Goal: Transaction & Acquisition: Purchase product/service

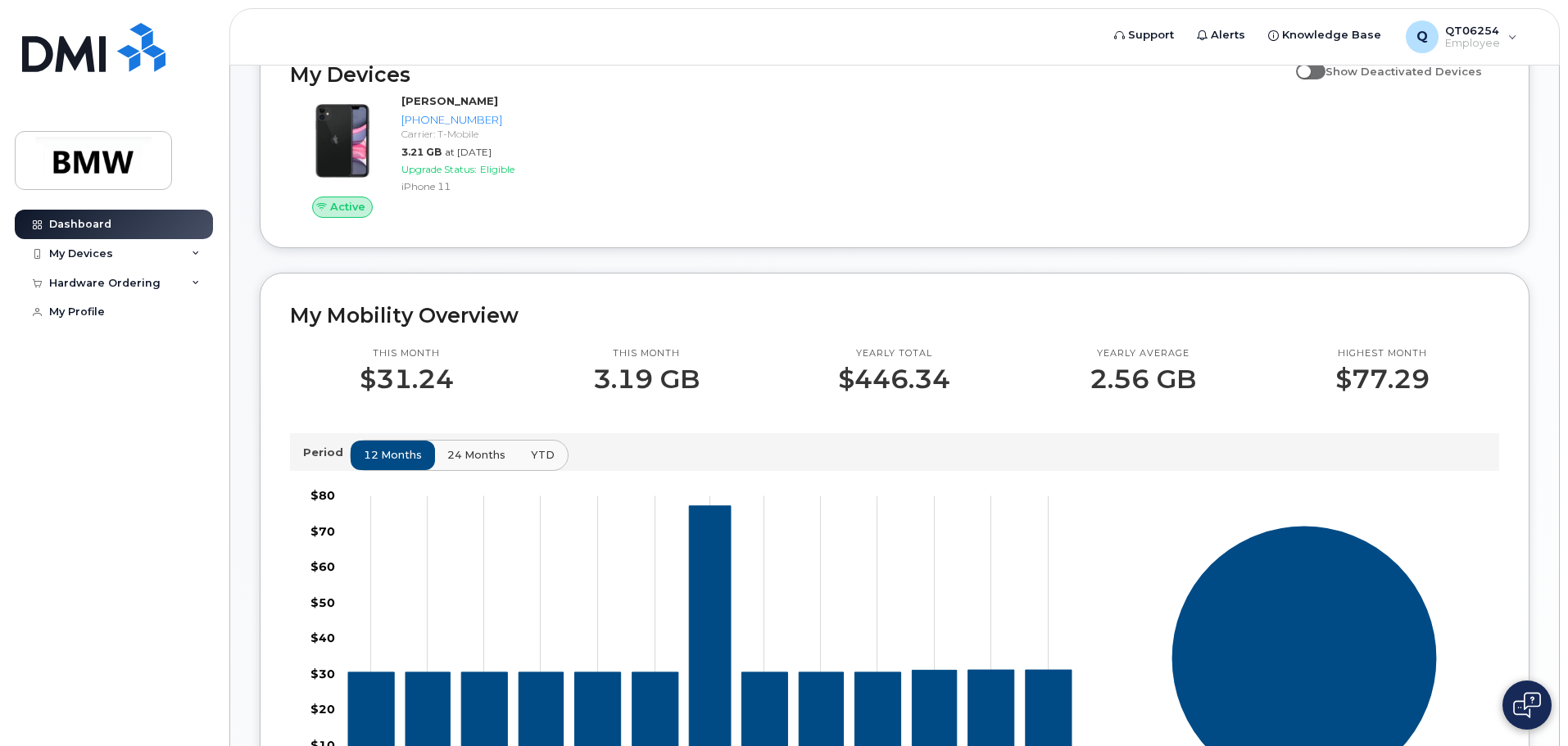
scroll to position [246, 0]
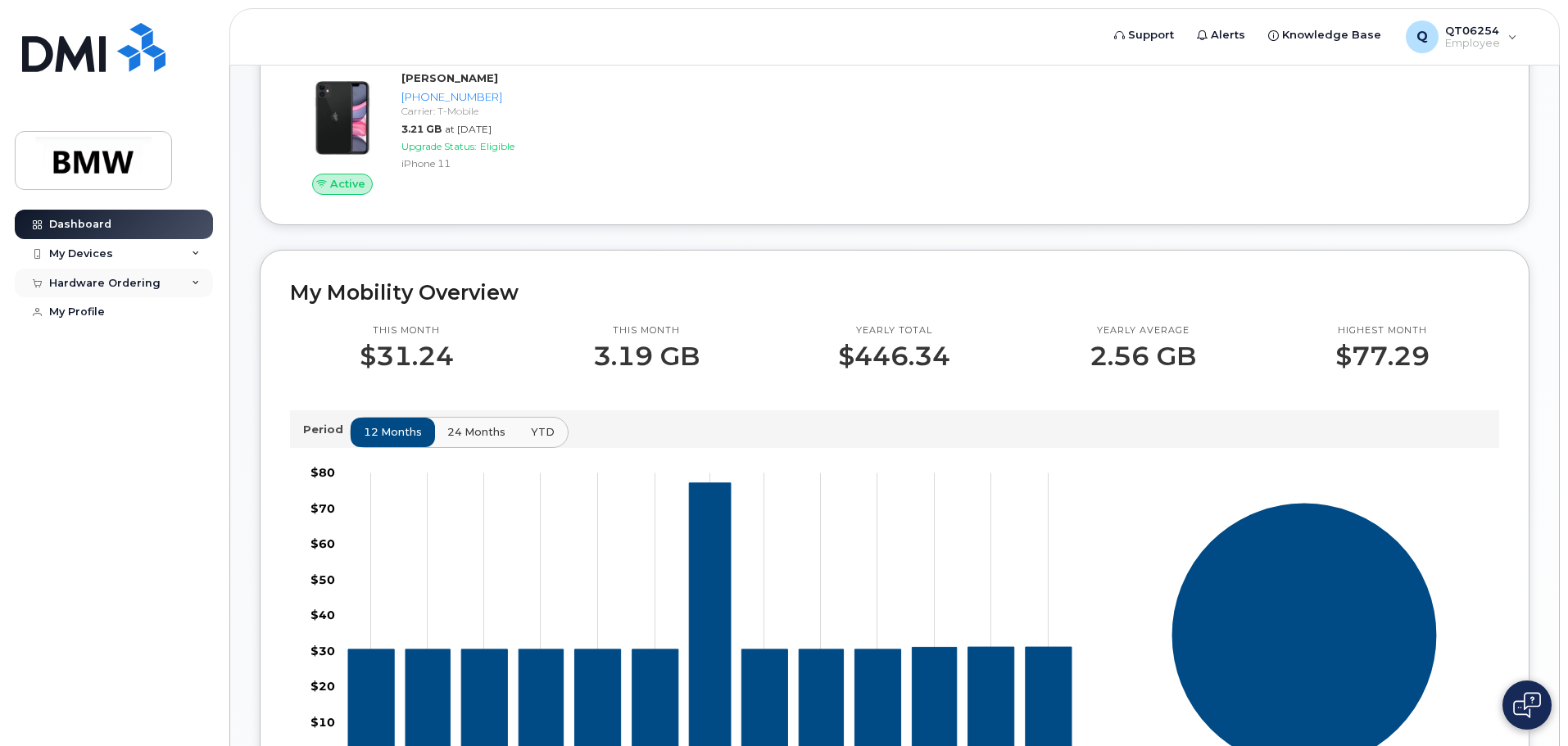
click at [84, 280] on div "Hardware Ordering" at bounding box center [105, 283] width 112 height 13
click at [83, 314] on div "New Order" at bounding box center [88, 312] width 62 height 15
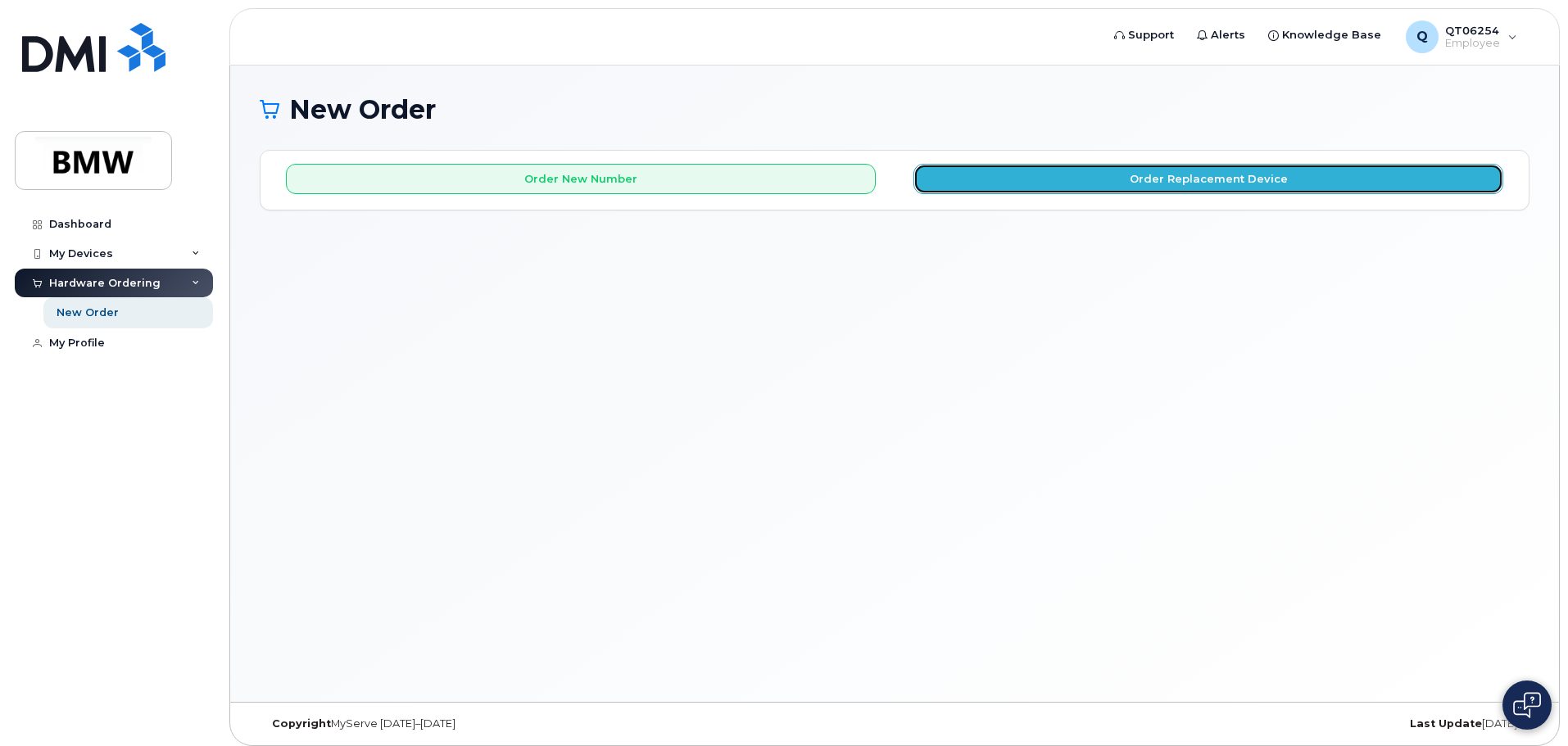
click at [1264, 183] on button "Order Replacement Device" at bounding box center [1208, 179] width 590 height 30
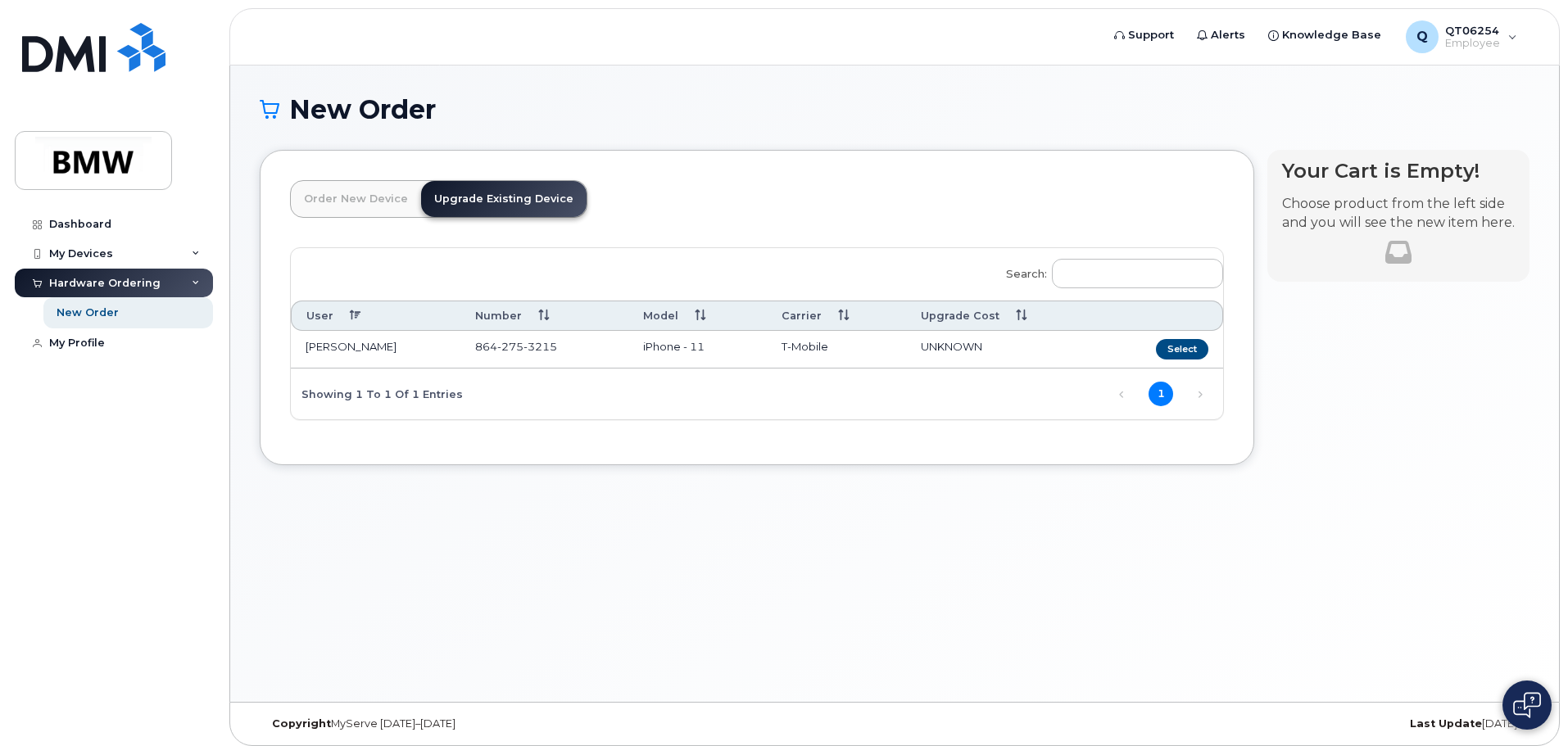
click at [477, 200] on link "Upgrade Existing Device" at bounding box center [504, 199] width 166 height 36
click at [1180, 349] on button "Select" at bounding box center [1182, 349] width 52 height 20
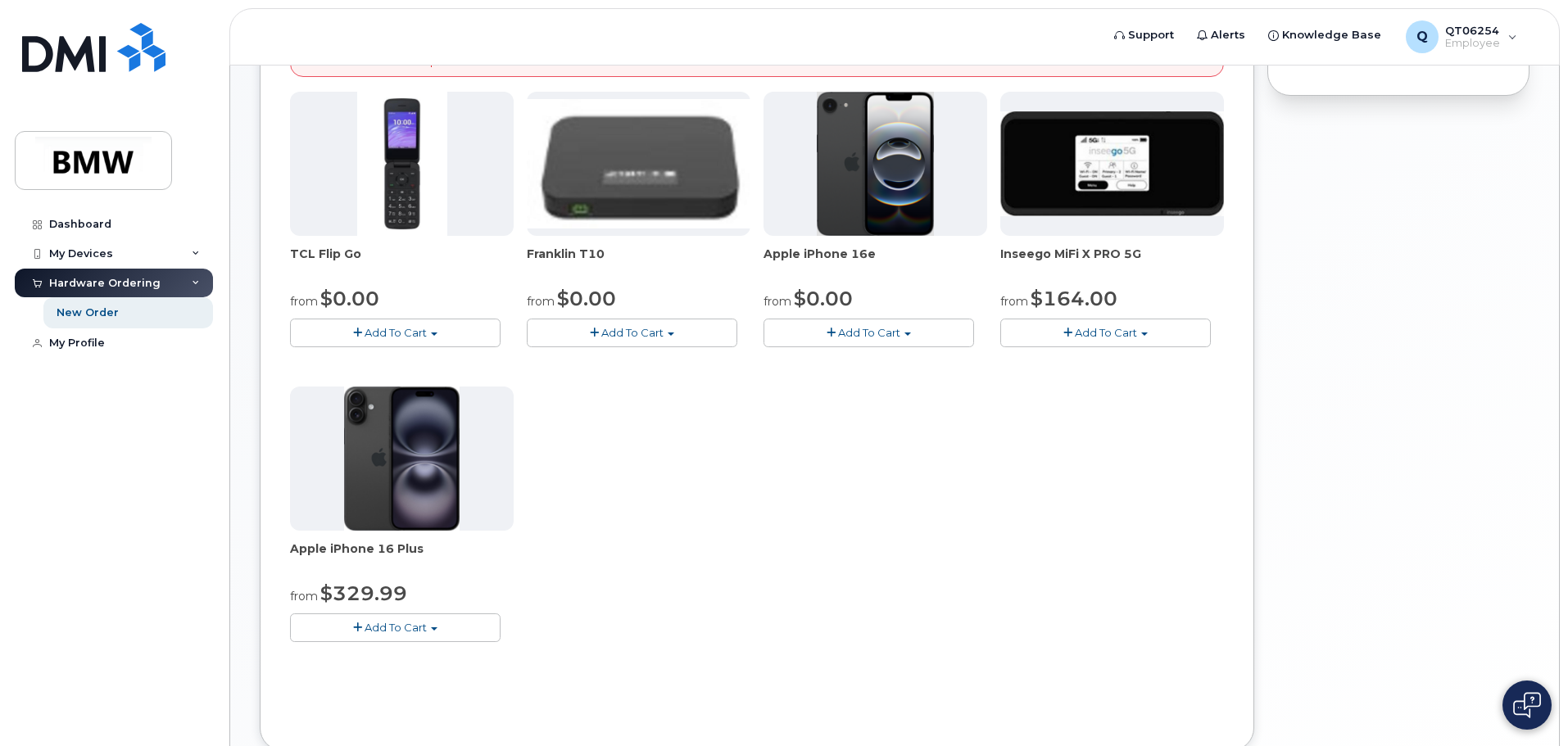
scroll to position [327, 0]
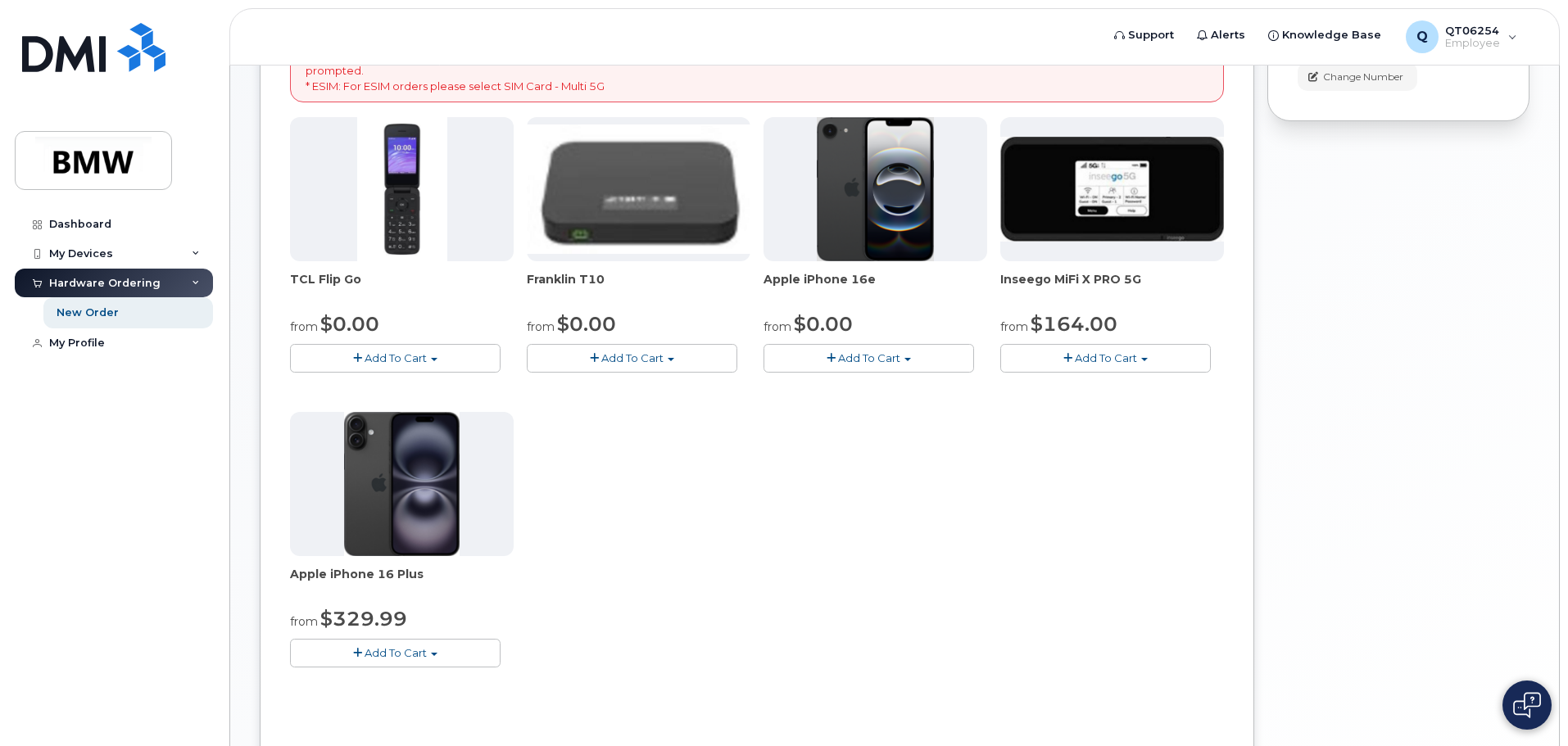
click at [874, 357] on span "Add To Cart" at bounding box center [870, 357] width 62 height 13
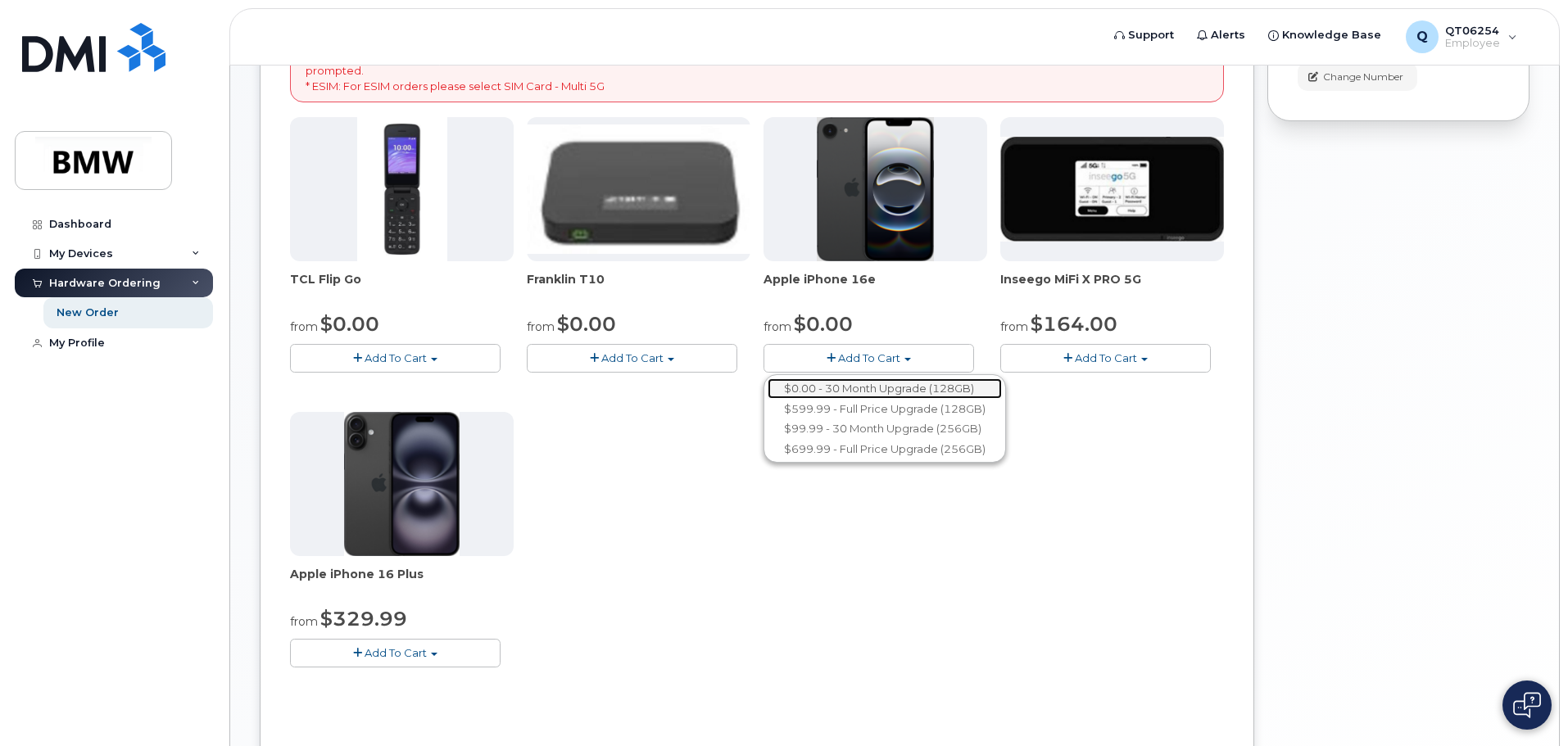
click at [842, 388] on link "$0.00 - 30 Month Upgrade (128GB)" at bounding box center [885, 389] width 234 height 20
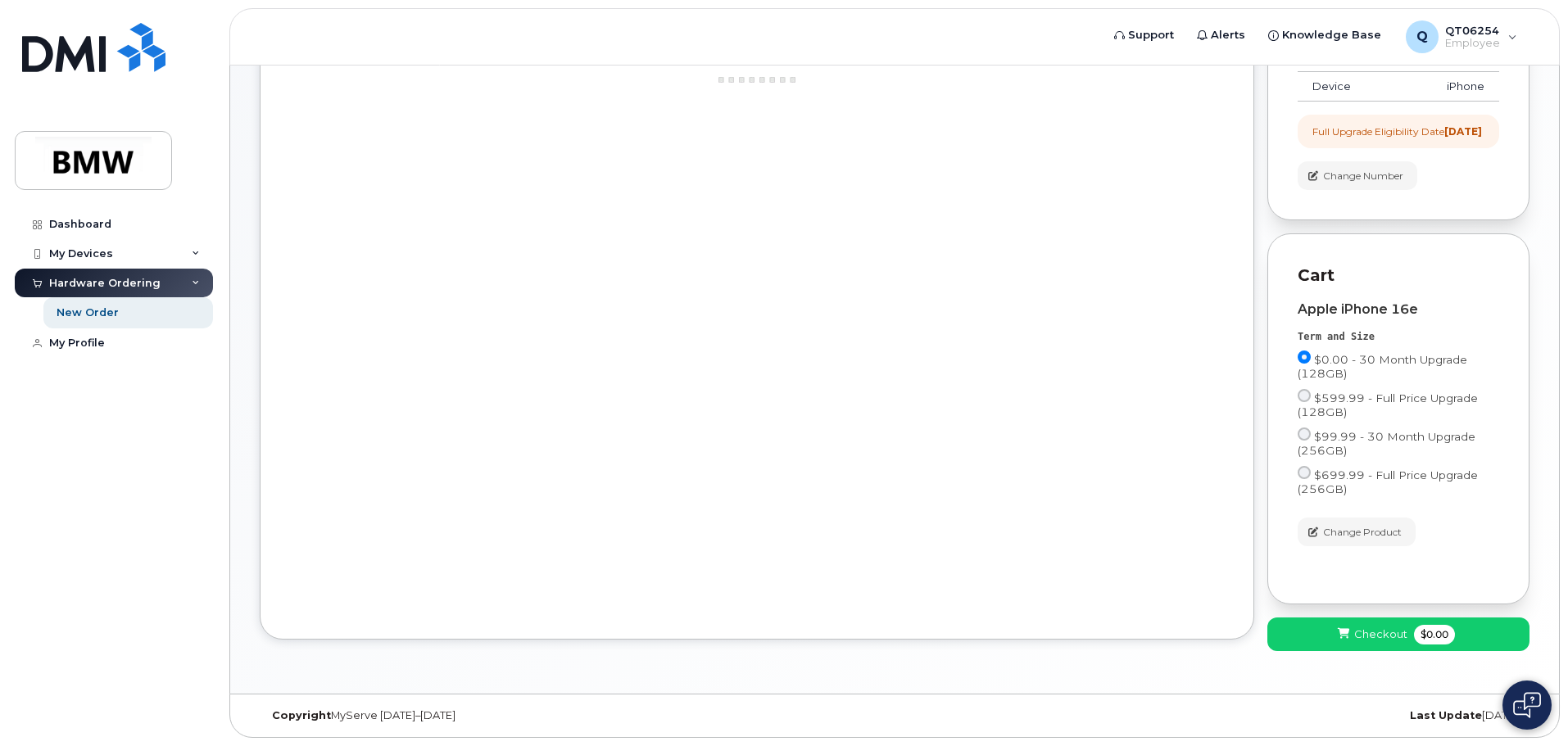
scroll to position [242, 0]
click at [1436, 636] on span "$0.00" at bounding box center [1435, 634] width 41 height 20
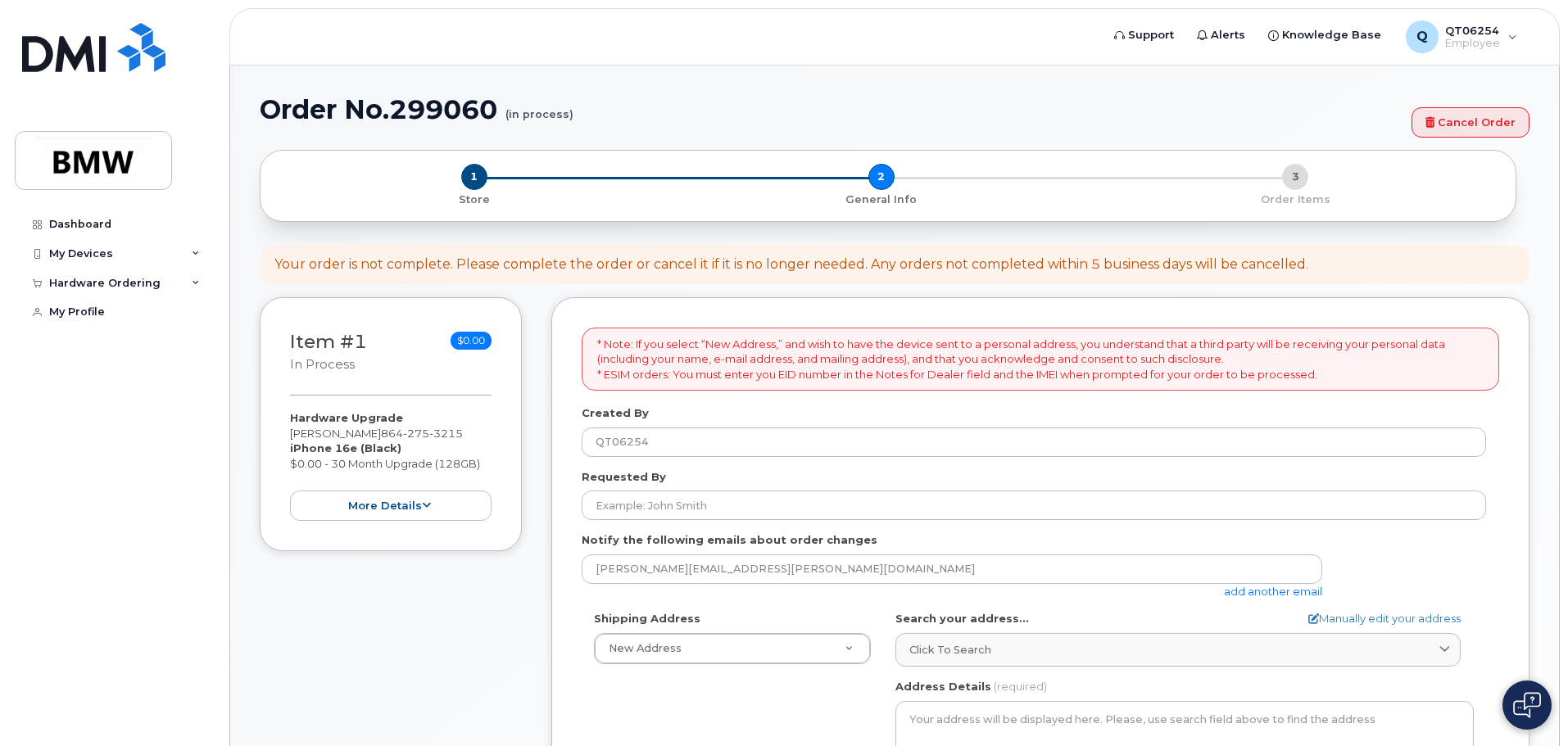
select select
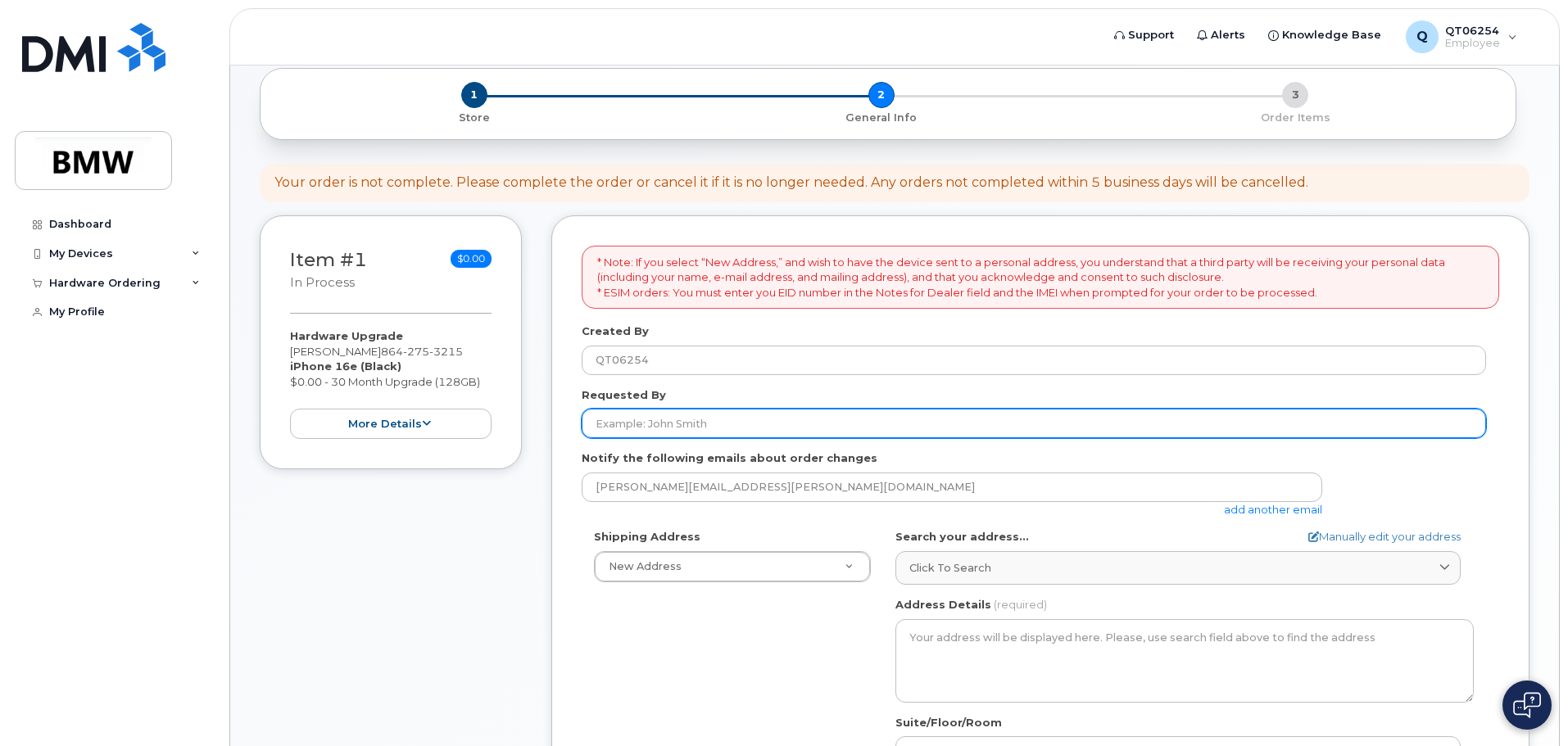
click at [646, 414] on input "Requested By" at bounding box center [1034, 423] width 904 height 29
type input "[PERSON_NAME]"
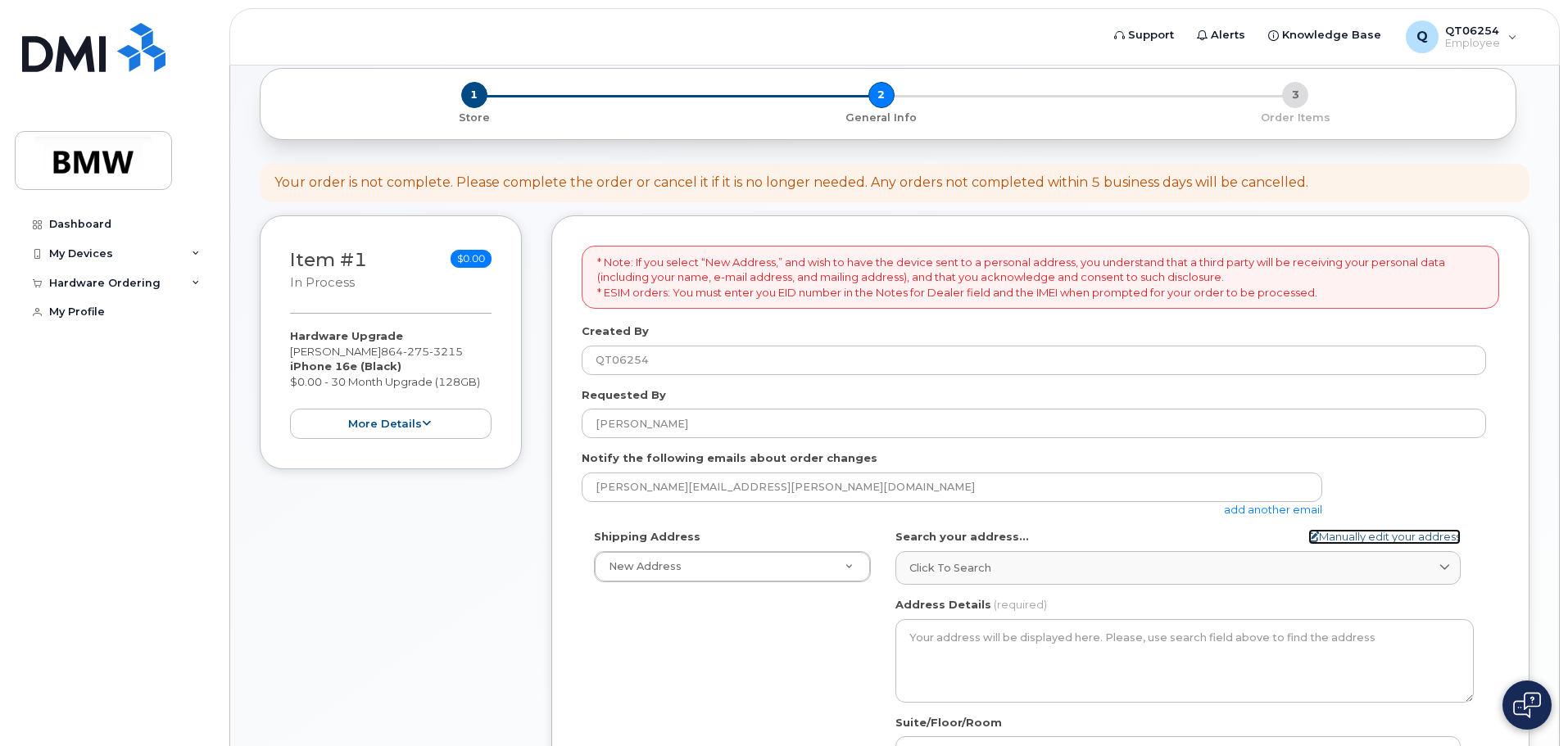
click at [1308, 535] on icon at bounding box center [1313, 537] width 11 height 11
select select
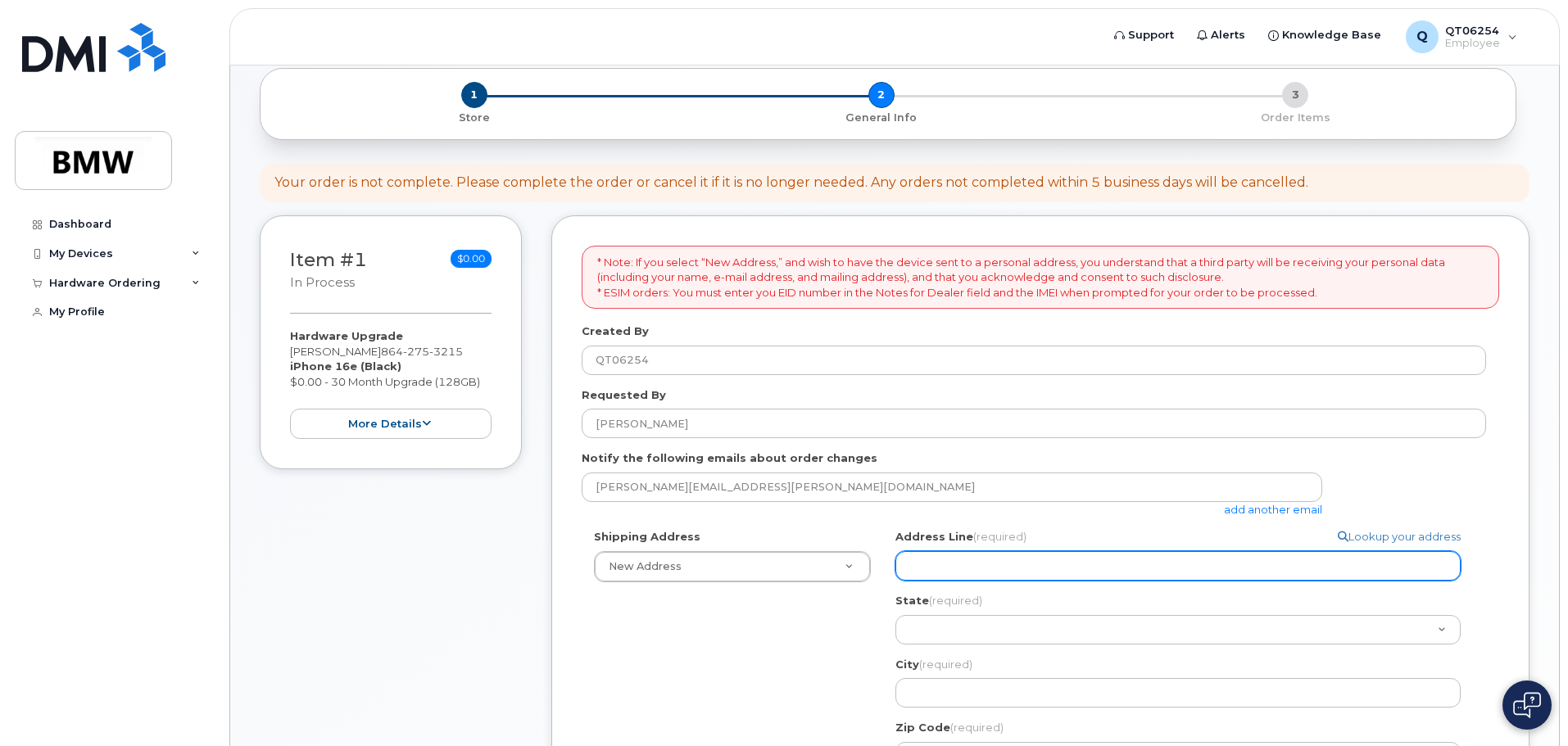
click at [1088, 571] on input "Address Line (required)" at bounding box center [1178, 565] width 565 height 29
select select
type input "4"
select select
type input "4 C"
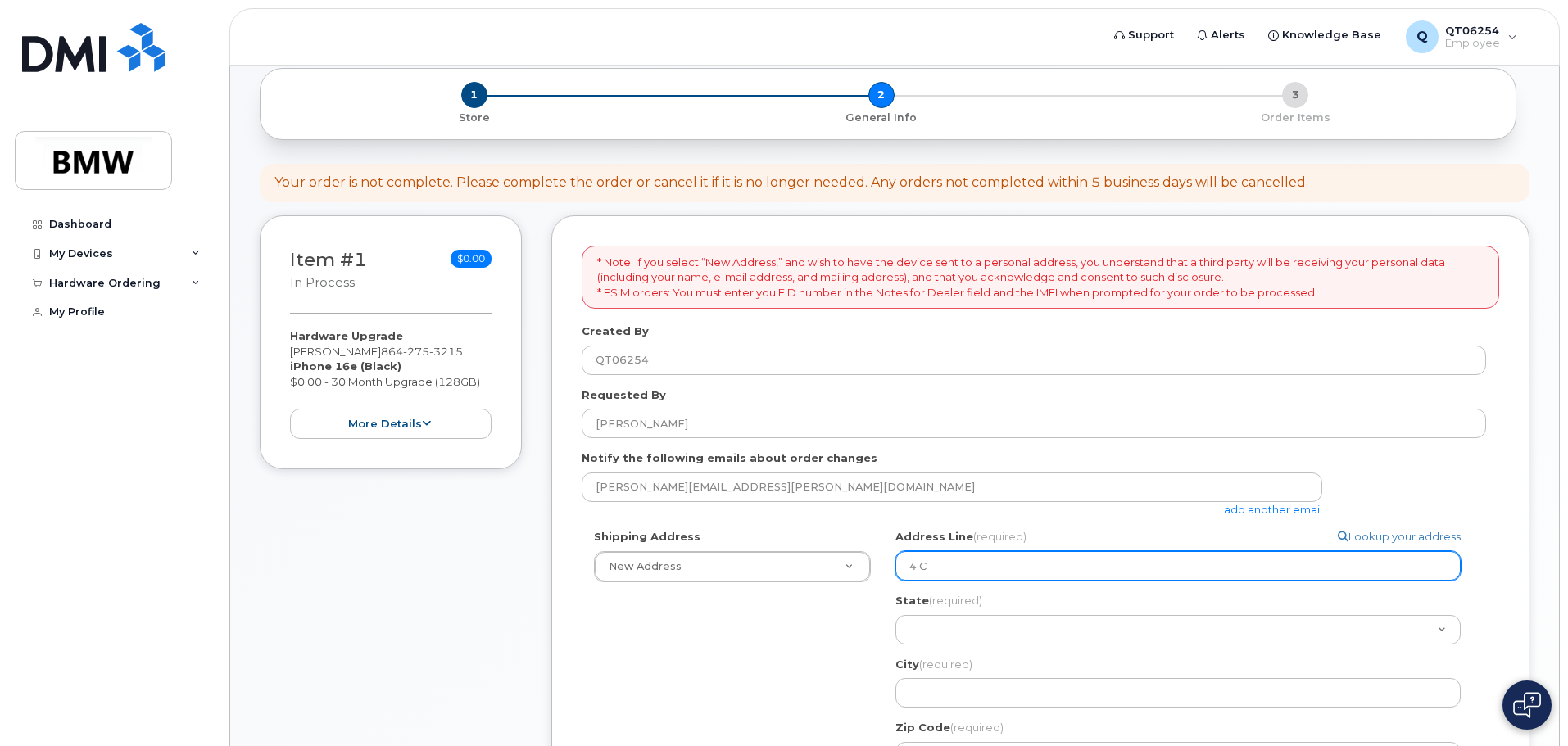
select select
type input "4 Co"
select select
type input "4 Cor"
select select
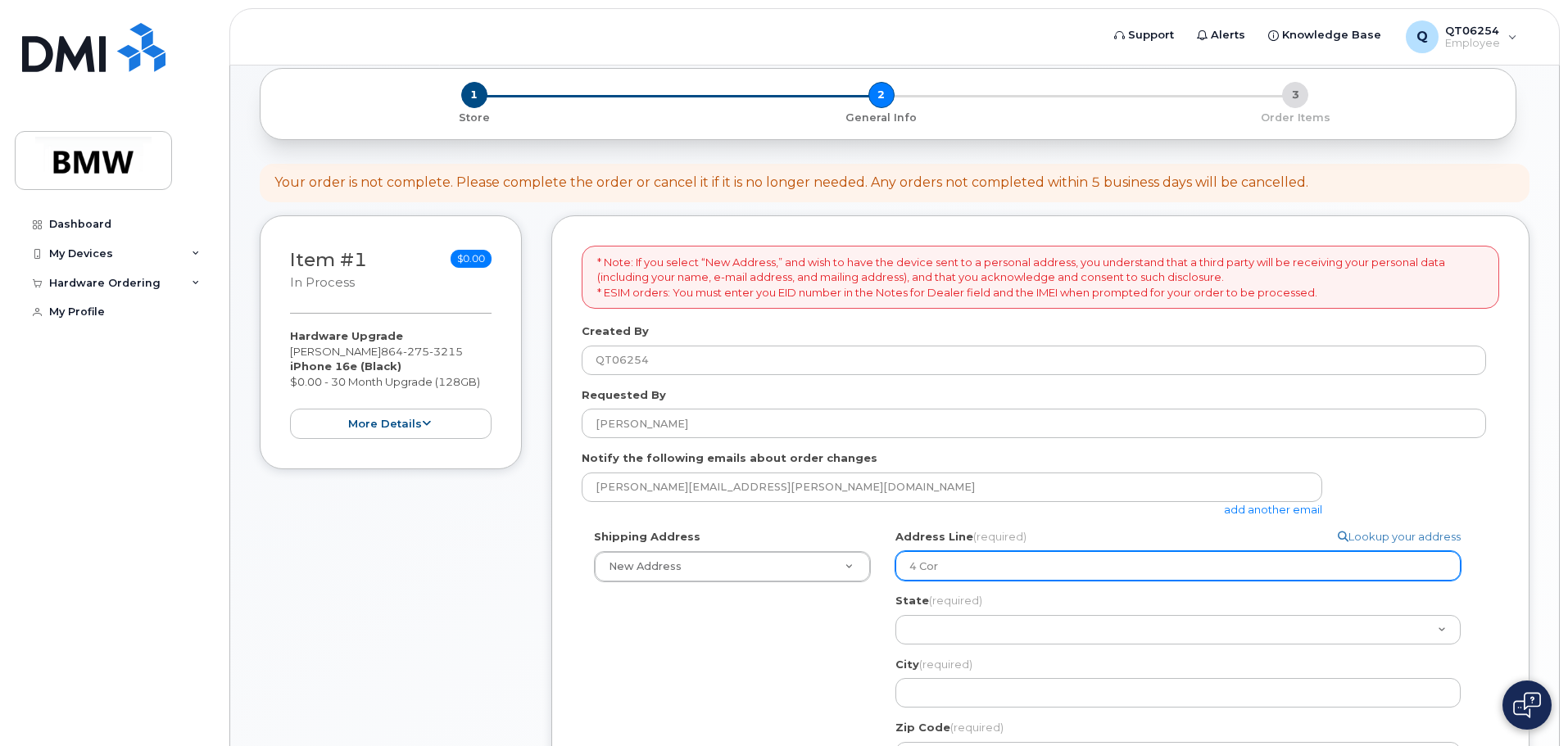
type input "4 Corn"
select select
type input "4 Corne"
select select
type input "4 Corner"
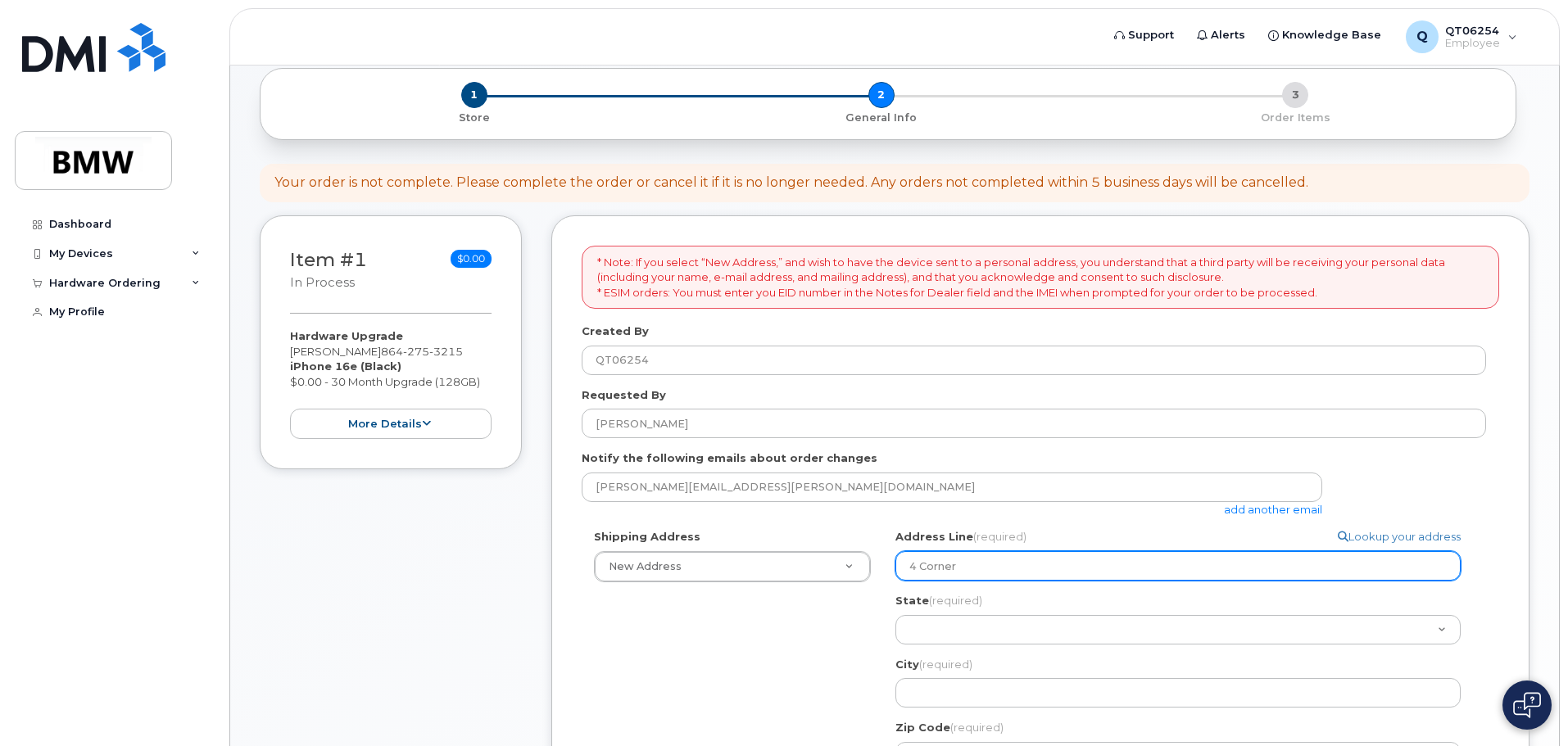
select select
type input "4 Cornert"
select select
type input "4 Cornerto"
select select
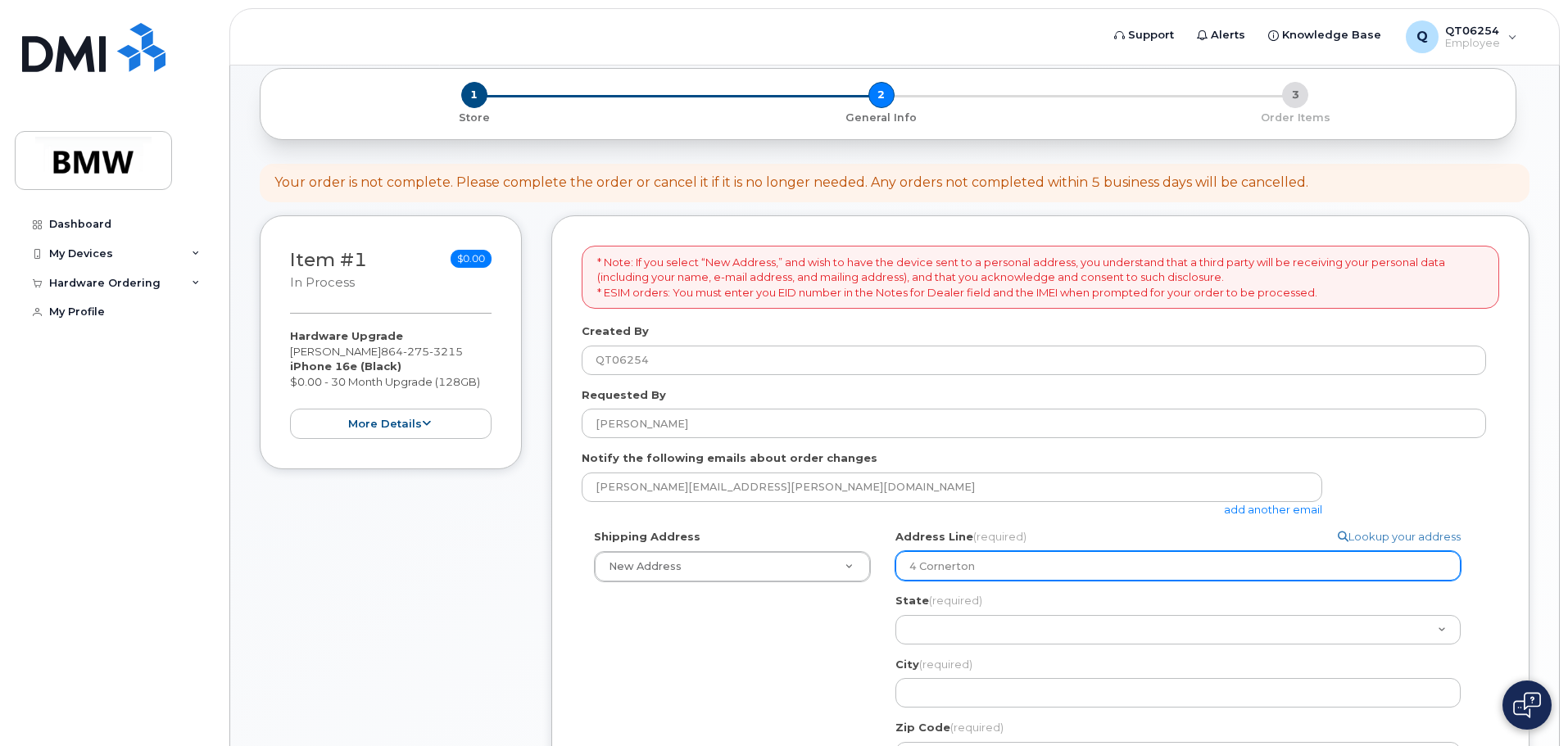
type input "4 Cornerton"
select select
type input "4 Cornerton P"
select select
type input "4 Cornerton Pa"
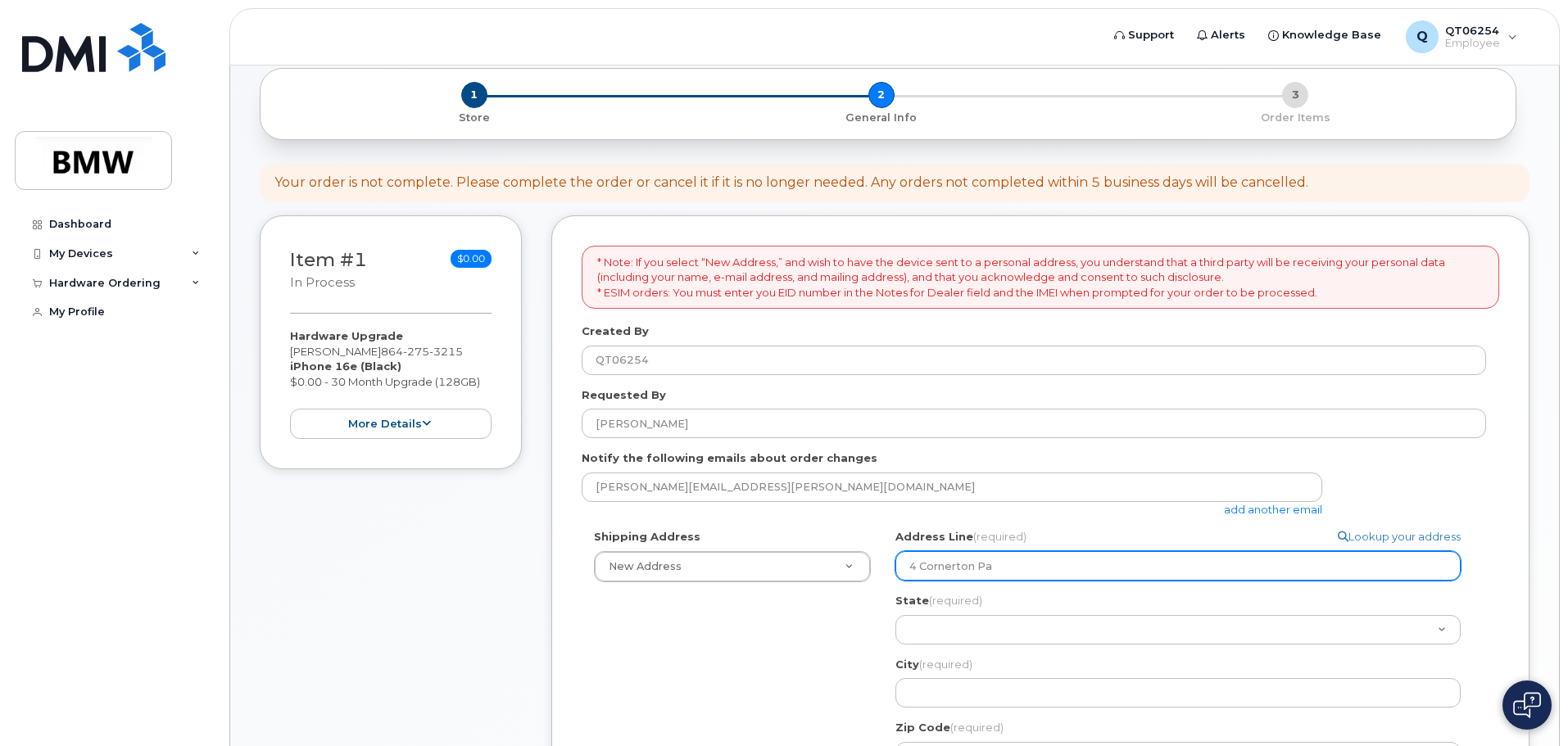
select select
type input "4 Cornerton Pas"
select select
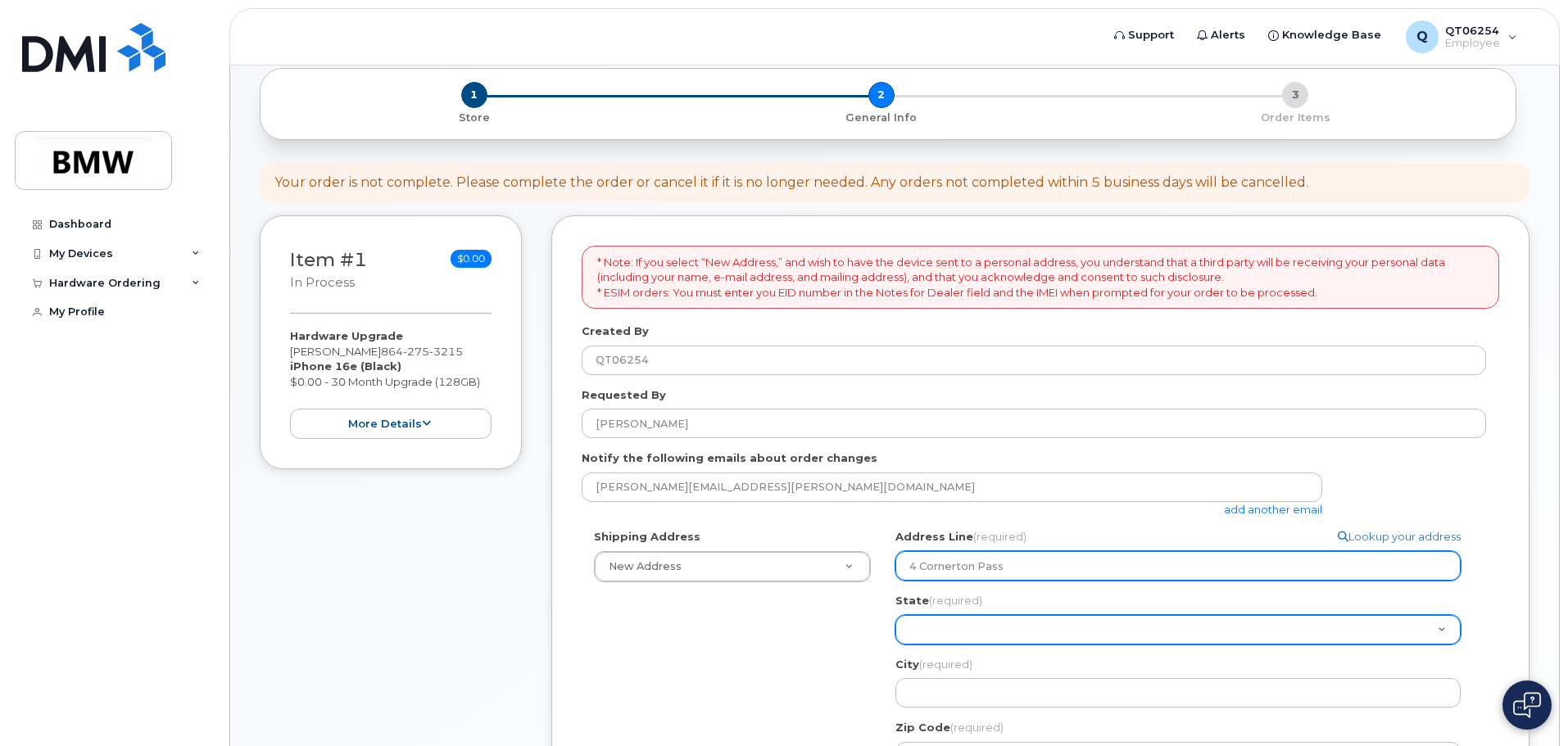
type input "4 Cornerton Pass"
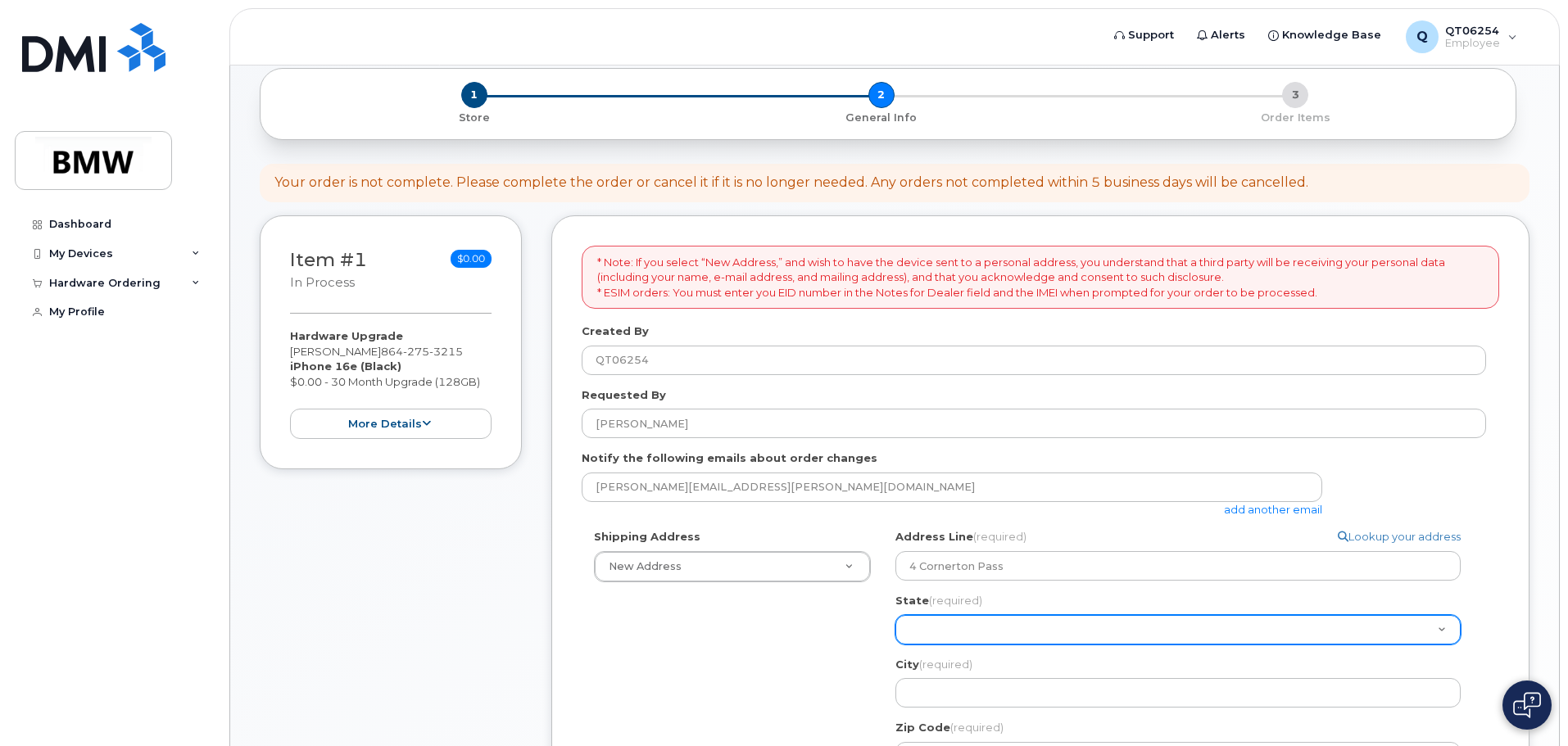
click at [937, 629] on select "Alabama Alaska American Samoa Arizona Arkansas California Colorado Connecticut …" at bounding box center [1178, 629] width 565 height 29
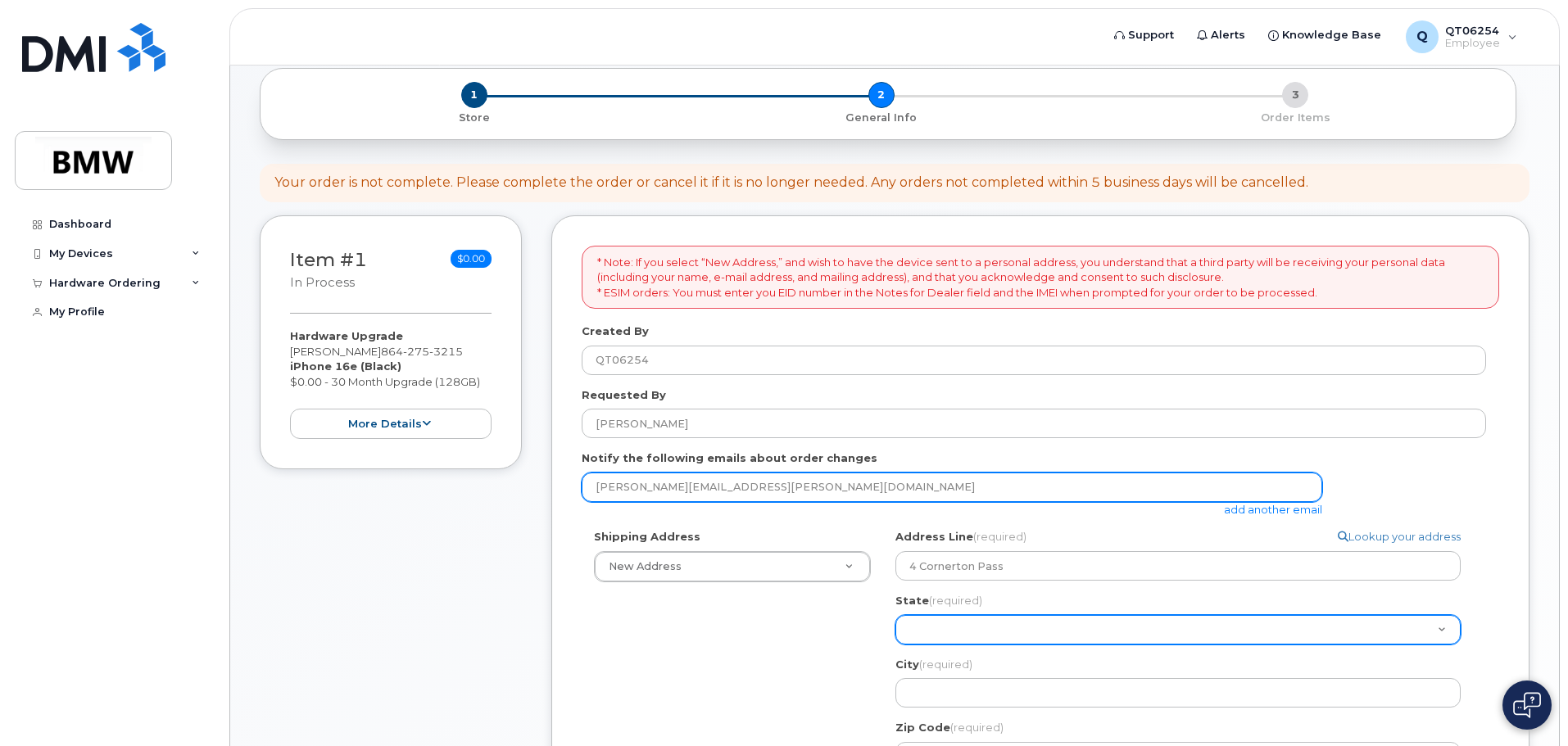
select select "SC"
click at [895, 615] on select "Alabama Alaska American Samoa Arizona Arkansas California Colorado Connecticut …" at bounding box center [1178, 629] width 565 height 29
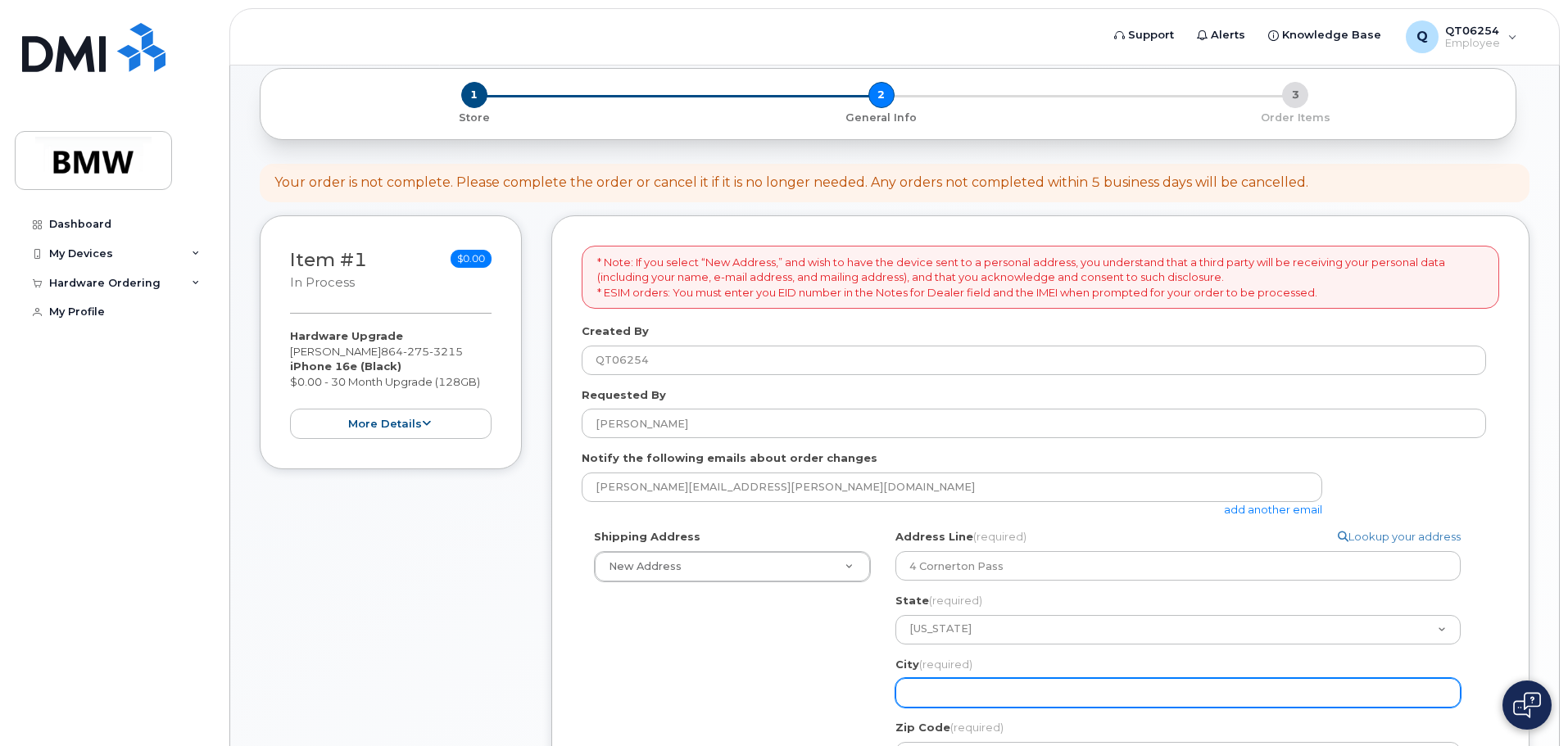
click at [911, 697] on input "City (required)" at bounding box center [1178, 692] width 565 height 29
select select
type input "S"
select select
type input "Si"
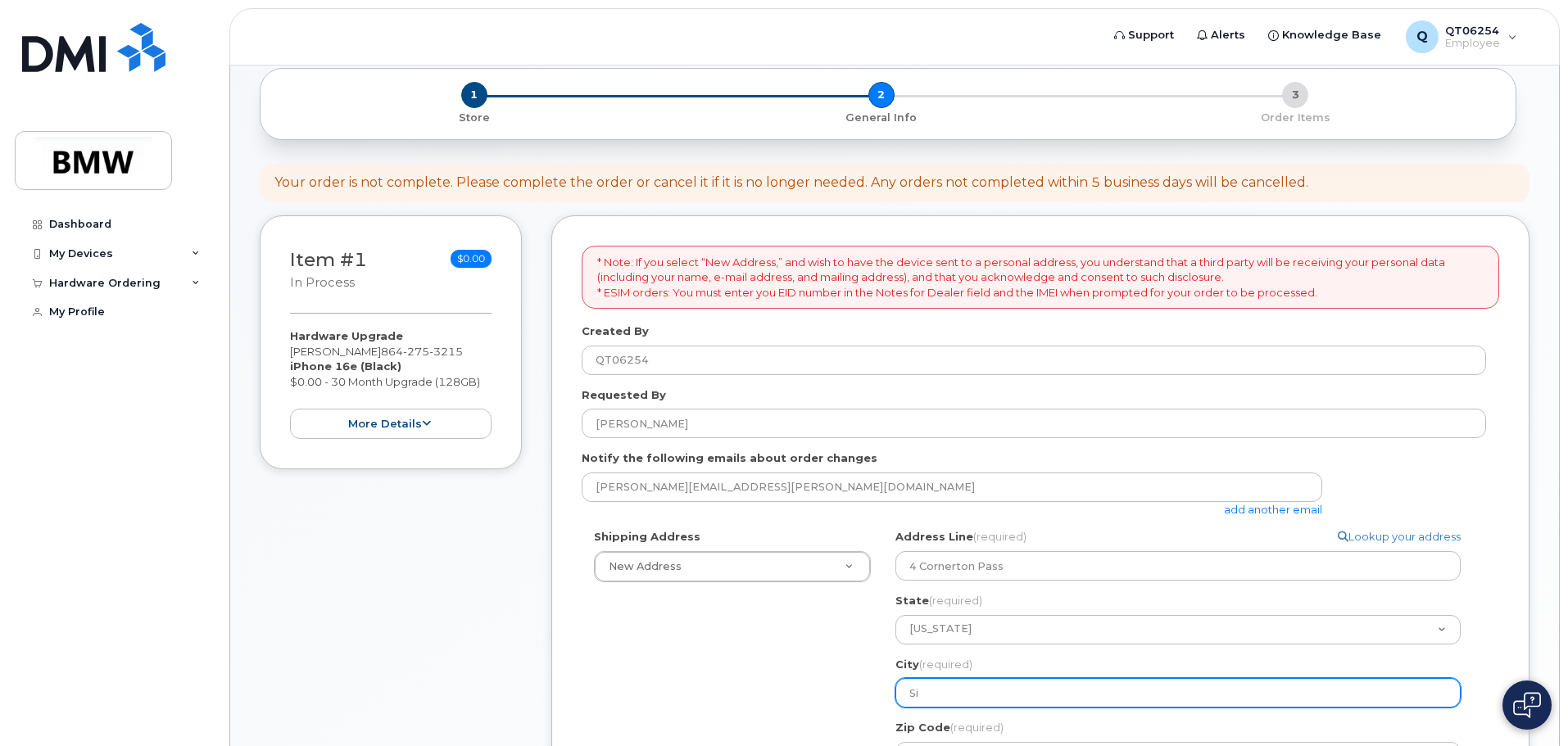
select select
type input "Sim"
select select
type input "Simp"
select select
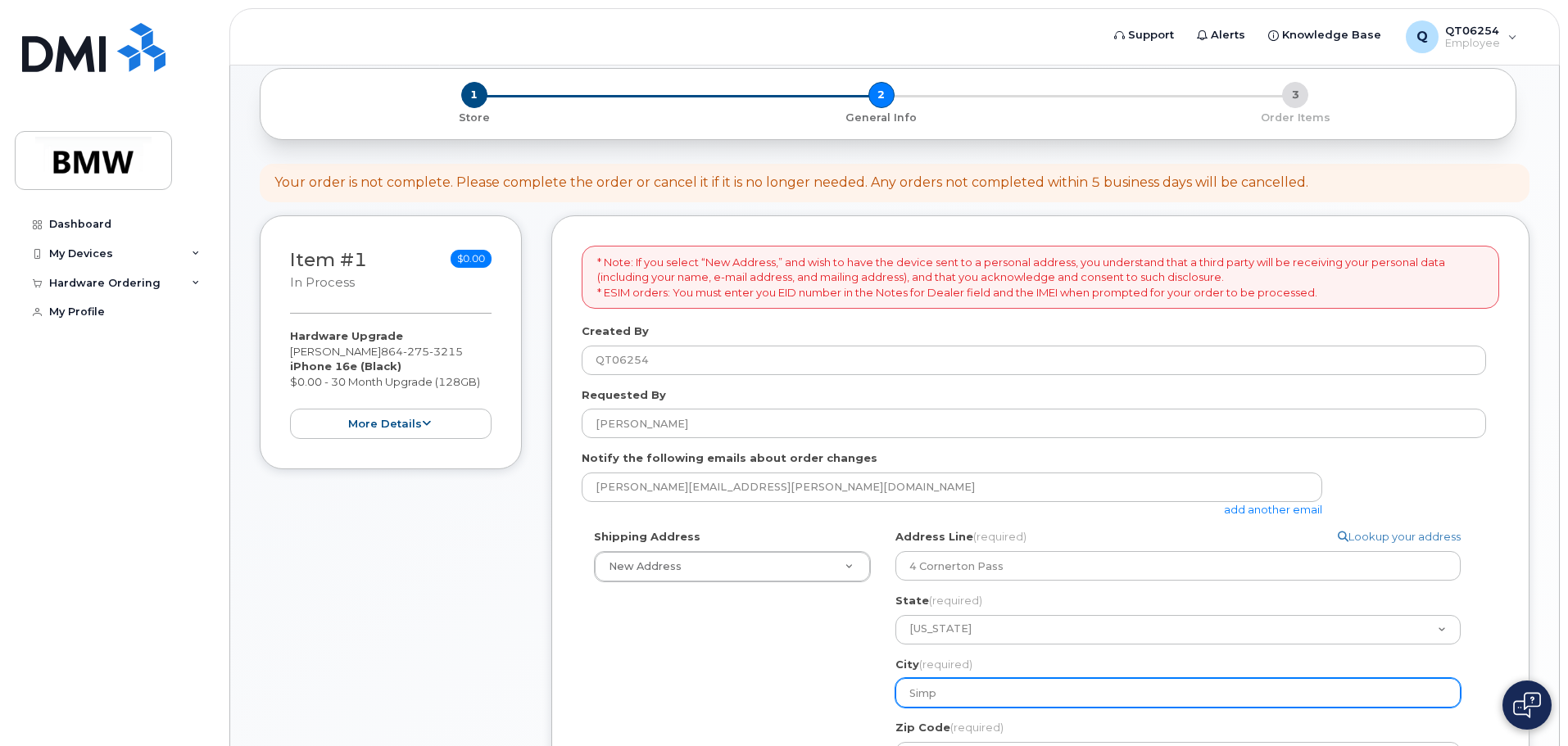
type input "Simps"
select select
type input "Simpso"
select select
type input "Simpson"
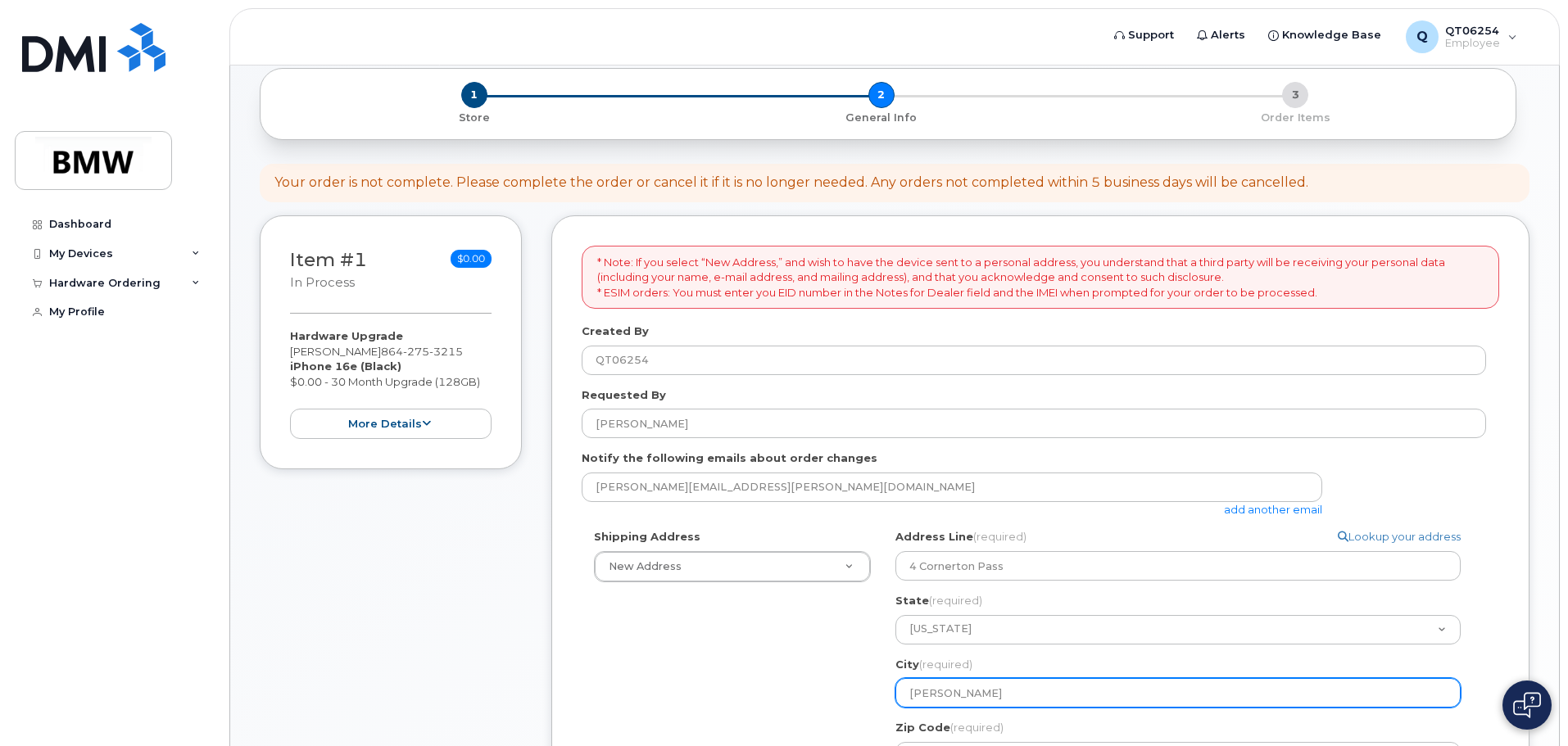
select select
type input "Simpsonv"
select select
type input "Simpsonvi"
select select
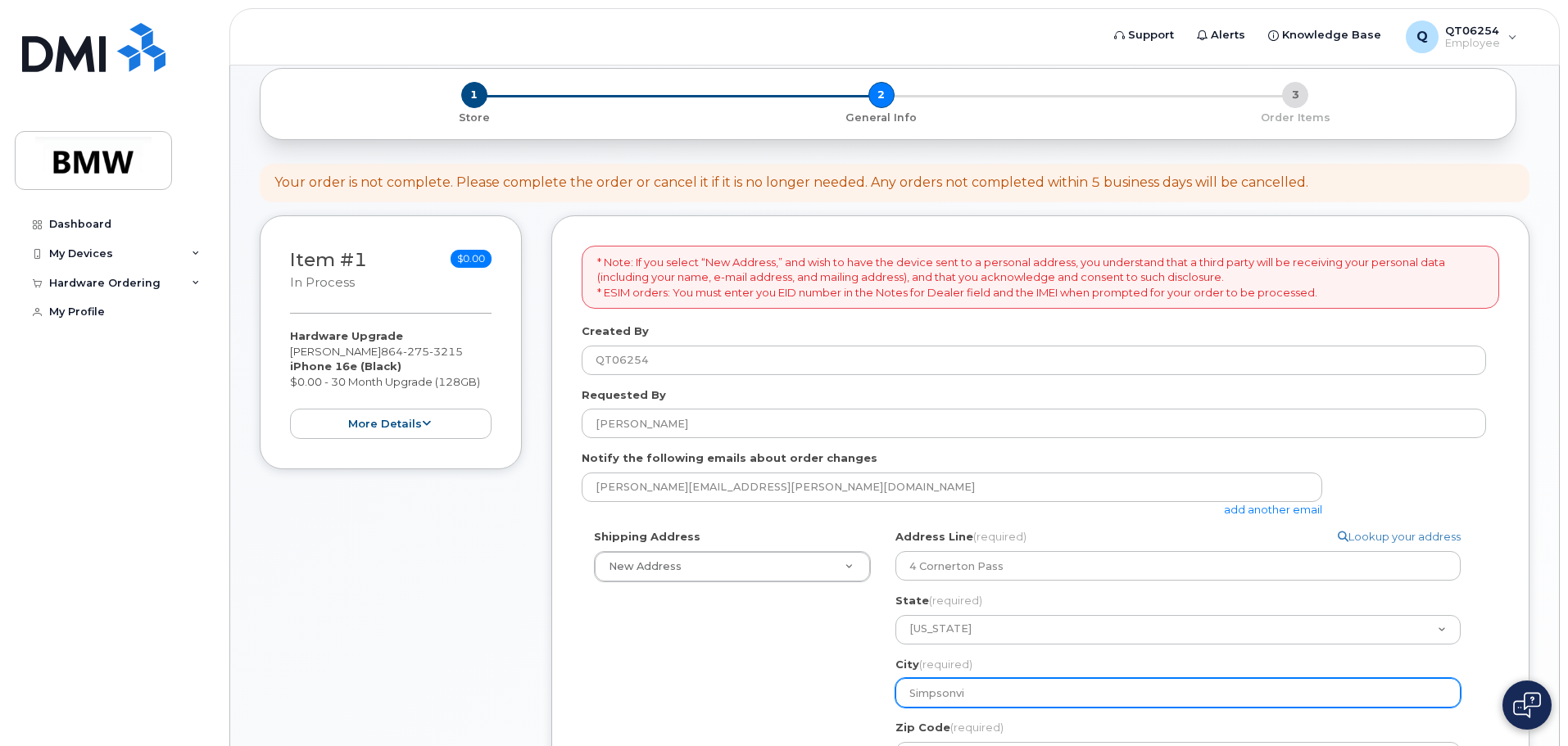
type input "Simpsonvil"
select select
type input "Simpsonvill"
select select
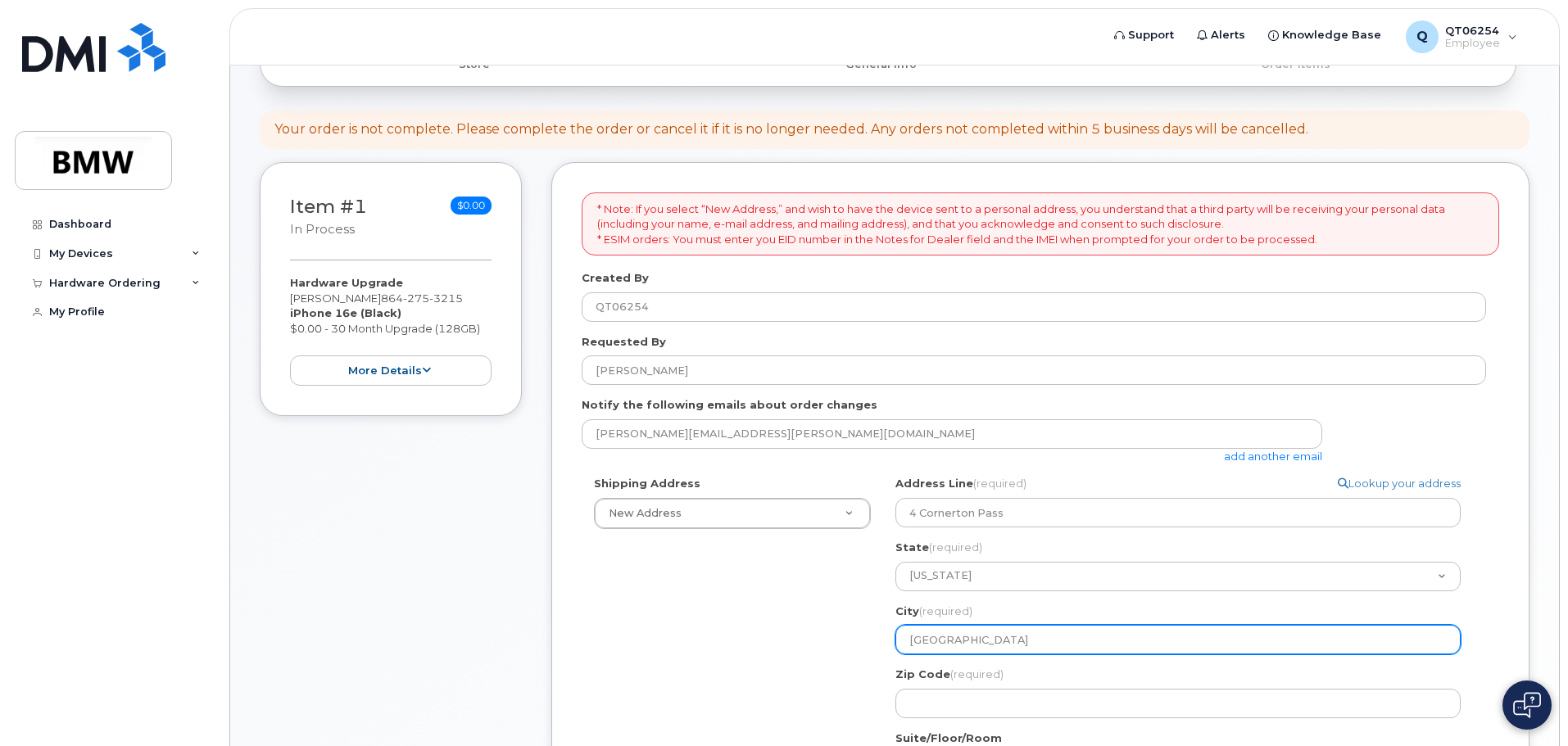
scroll to position [164, 0]
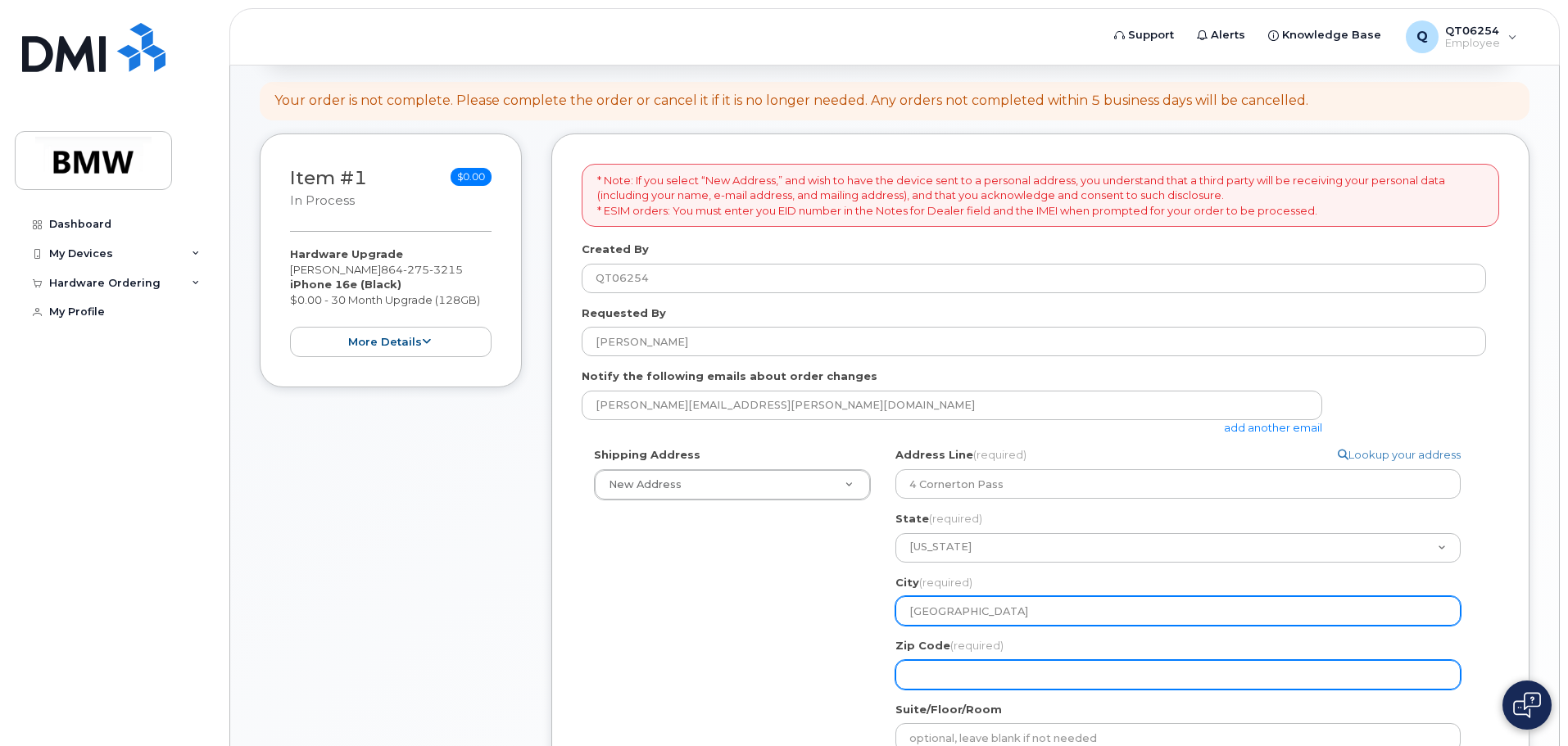
type input "Simpsonville"
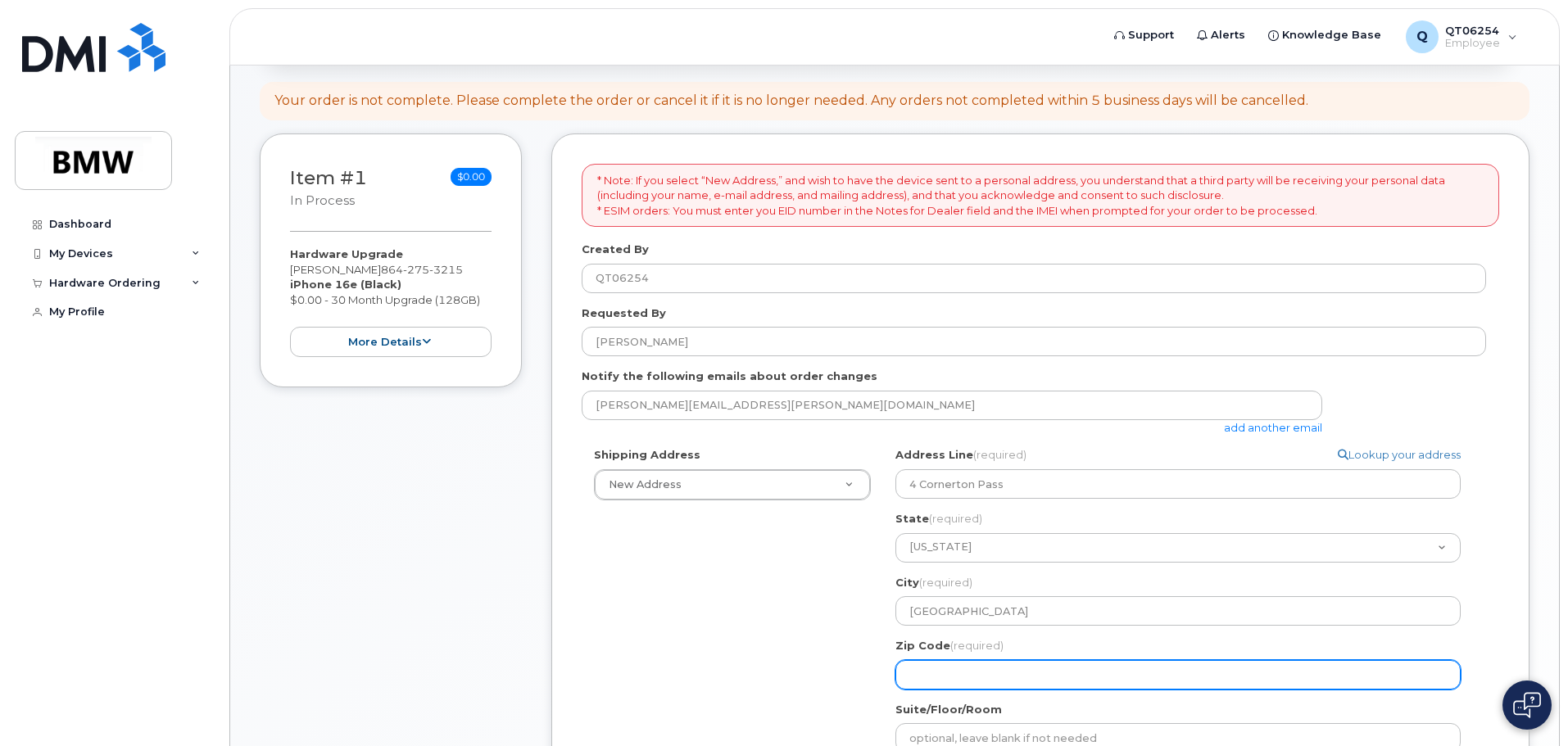
click at [937, 683] on input "Zip Code (required)" at bounding box center [1178, 674] width 565 height 29
select select
type input "2"
select select
type input "29"
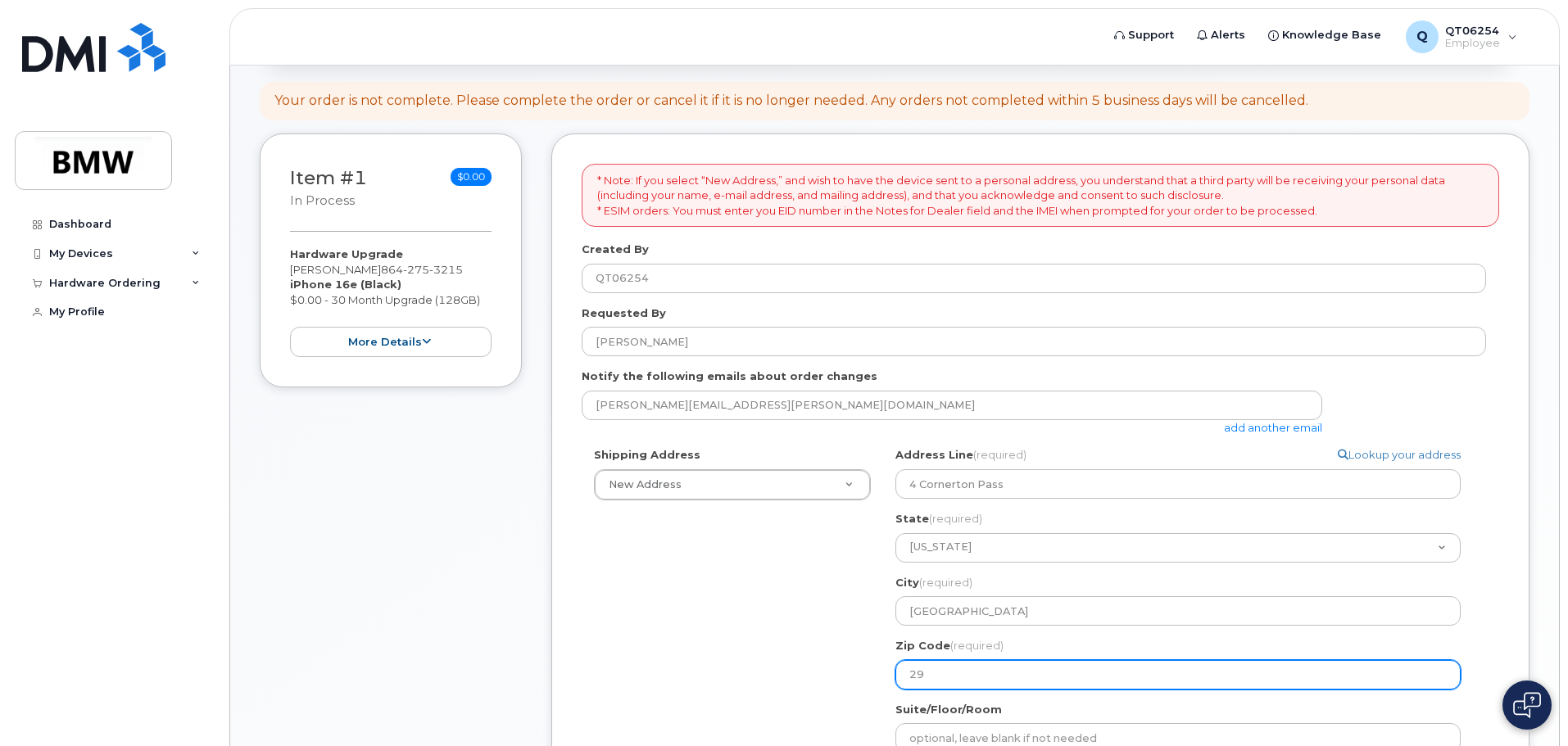
select select
type input "296"
select select
type input "2968"
select select
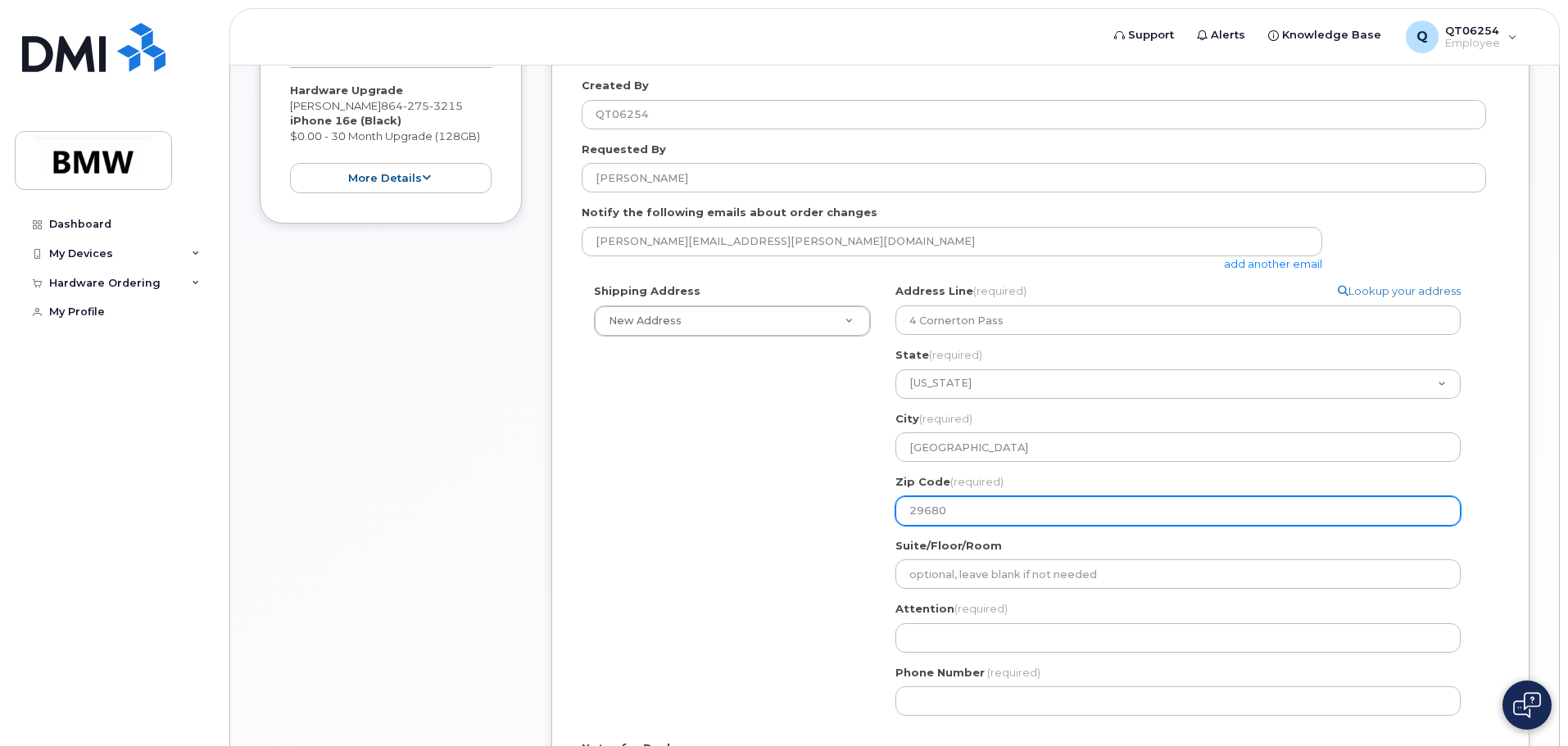
scroll to position [410, 0]
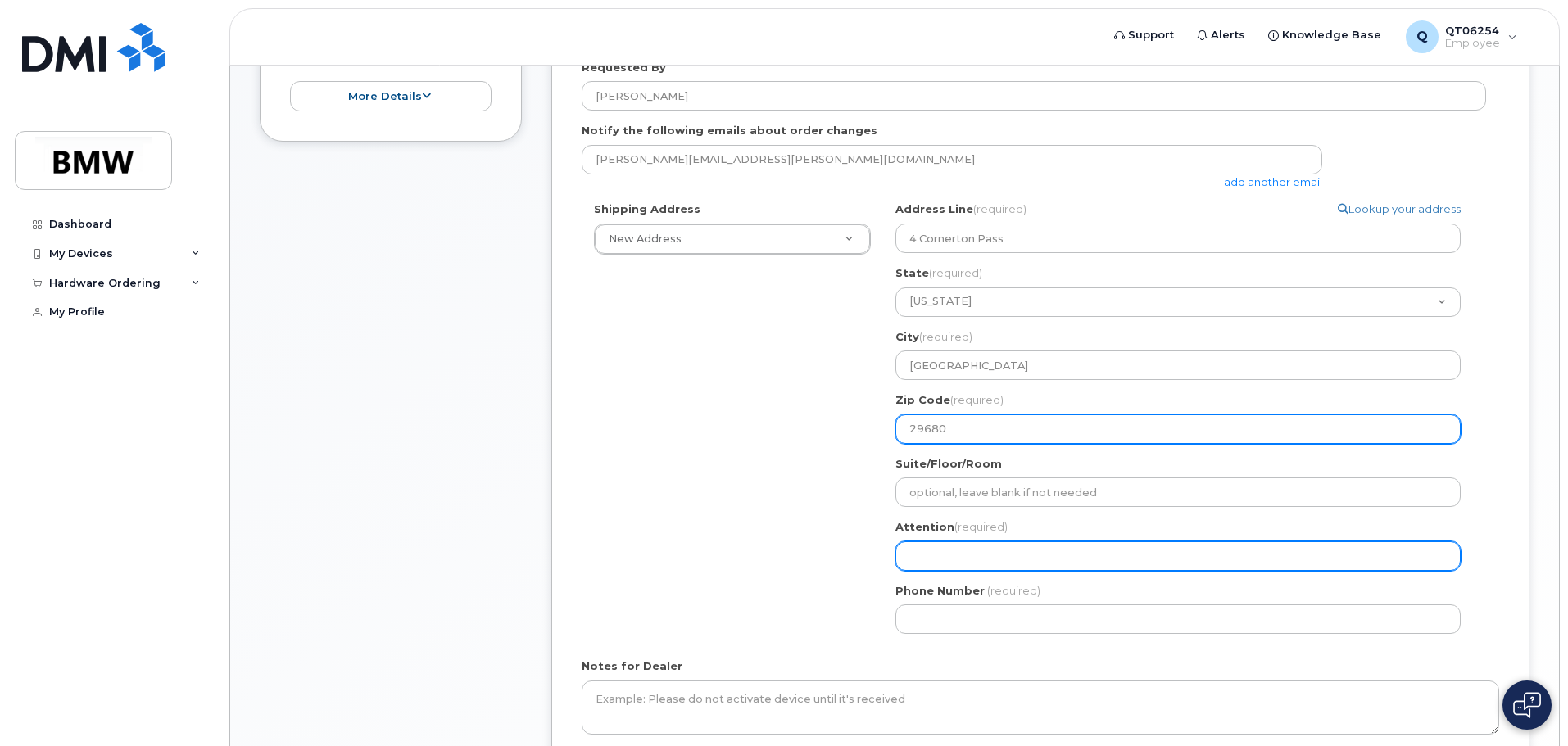
type input "29680"
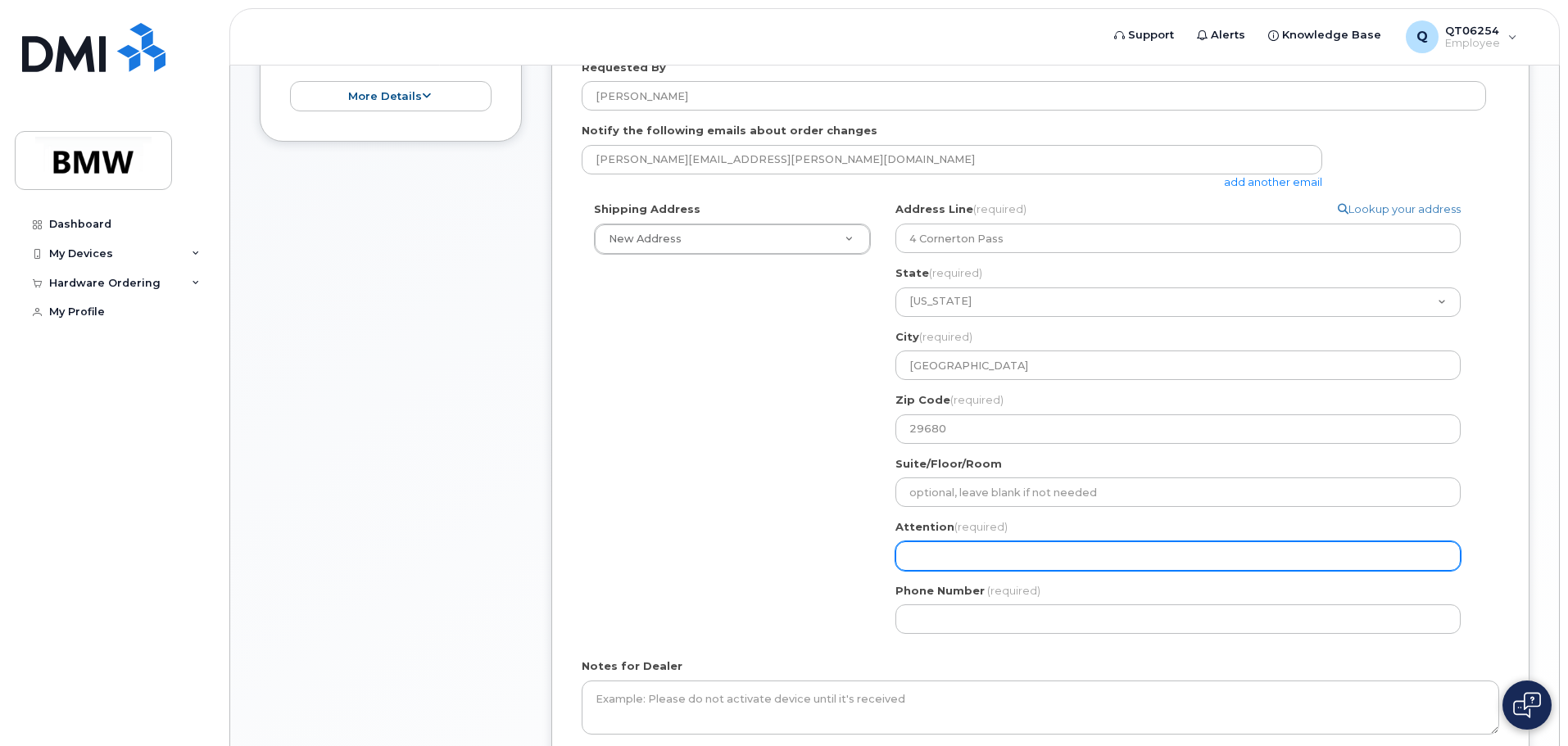
click at [936, 553] on input "Attention (required)" at bounding box center [1178, 555] width 565 height 29
select select
type input "J"
select select
type input "Je"
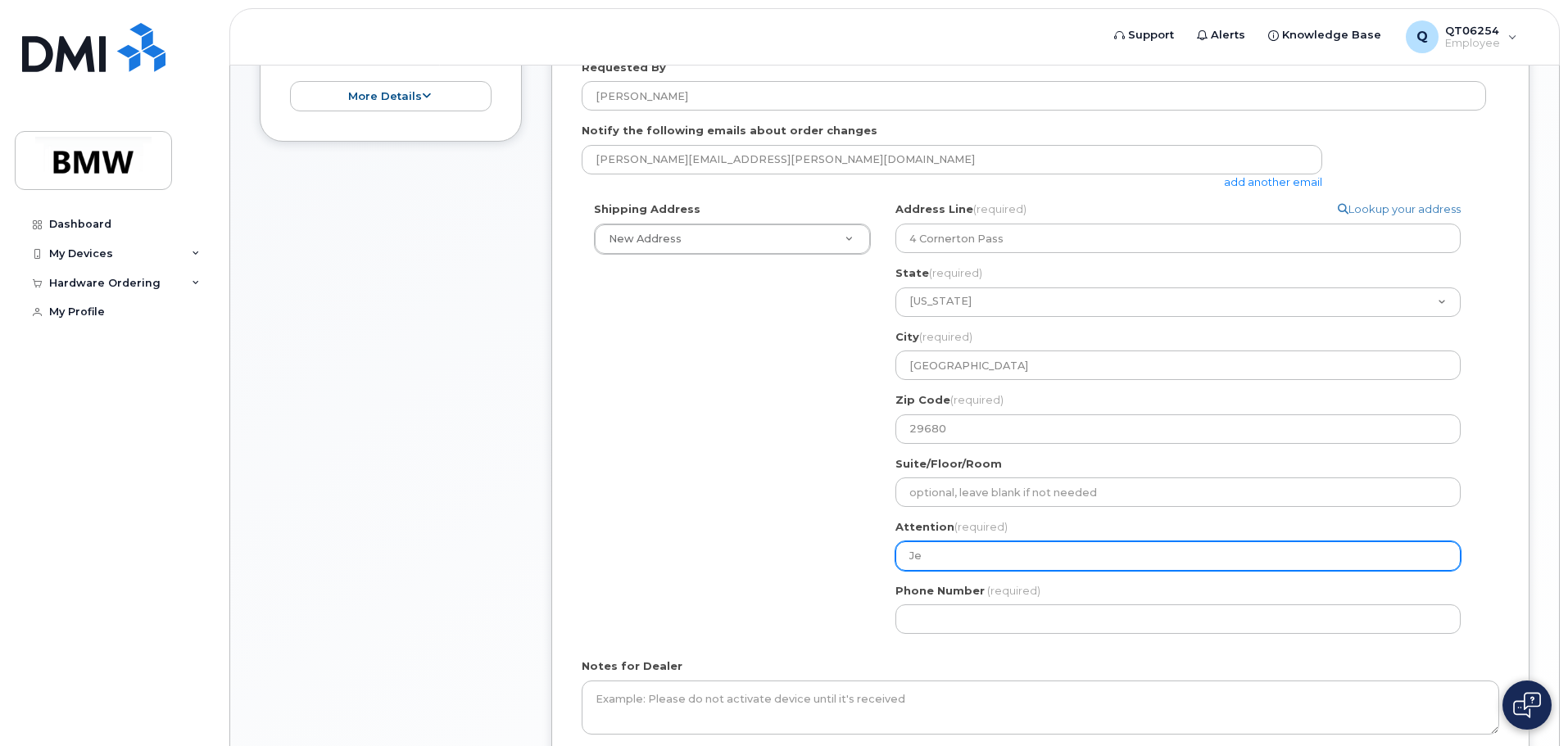
select select
type input "Jef"
select select
type input "Jeff"
select select
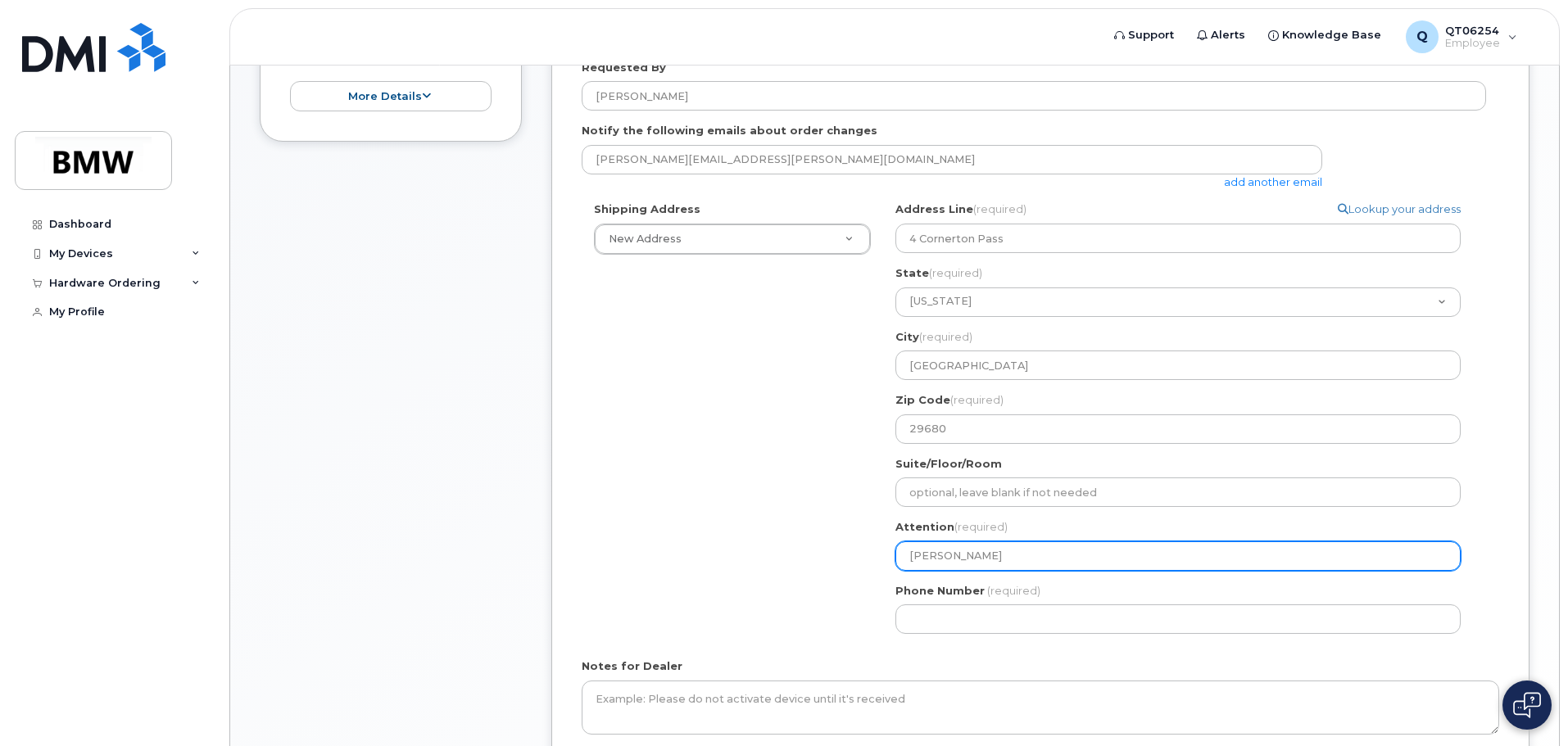
type input "Jeffr"
select select
type input "Jeffre"
select select
type input "Jeffrey"
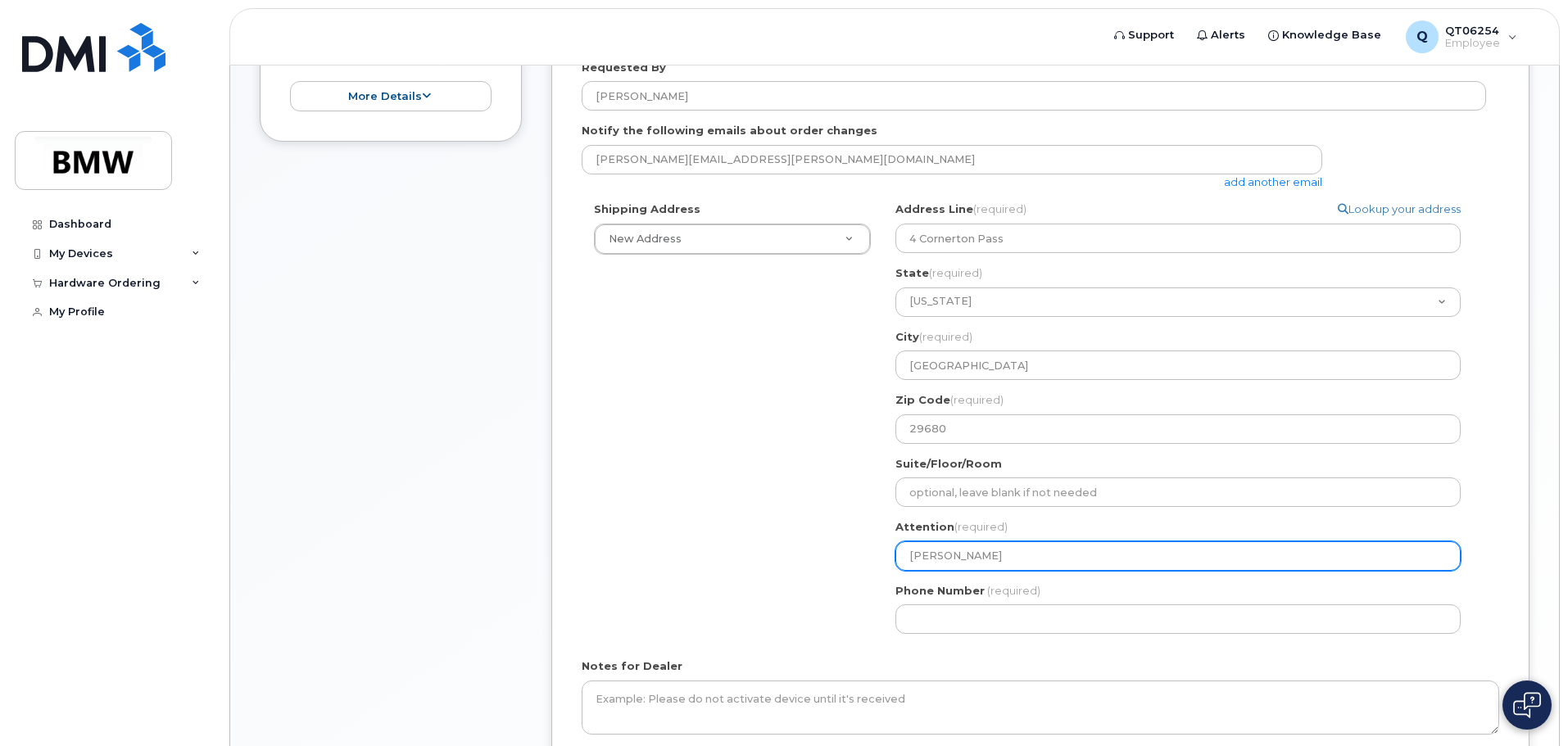
select select
type input "Jeffrey H"
select select
type input "Jeffrey"
select select
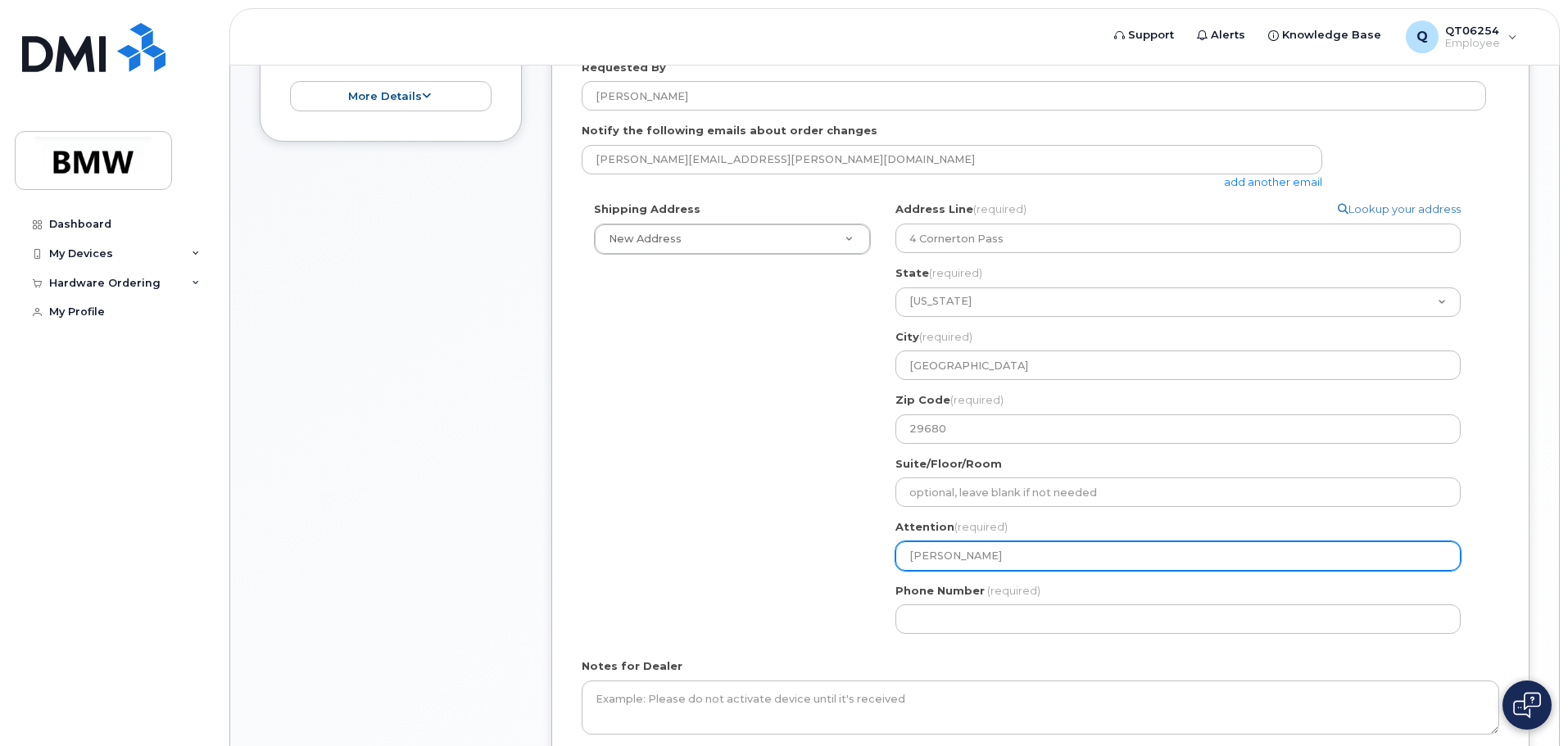
type input "Jeffrey J"
select select
type input "Jeffrey Jo"
select select
type input "Jeffrey Joi"
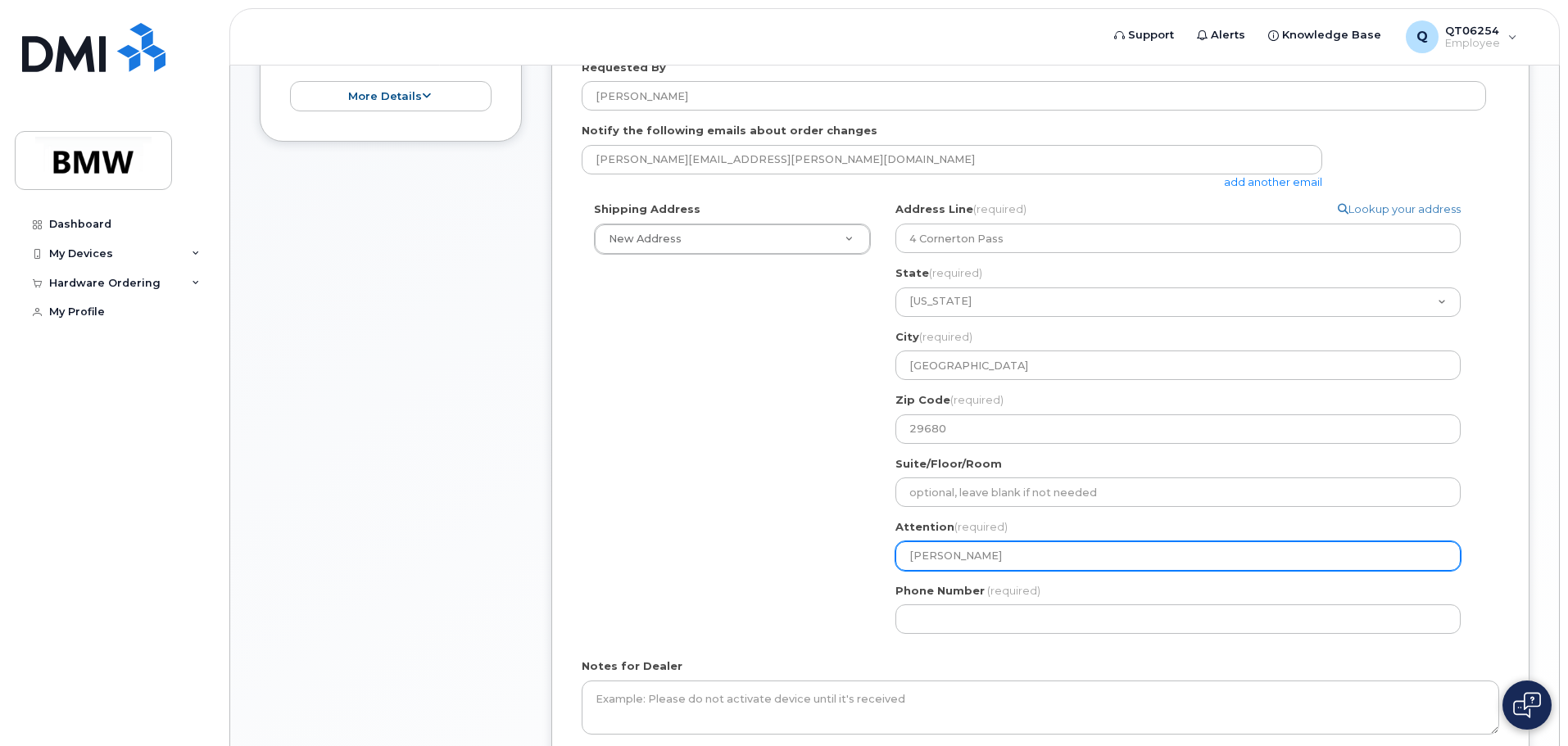
select select
type input "Jeffrey Jo"
select select
type input "Jeffrey Joh"
select select
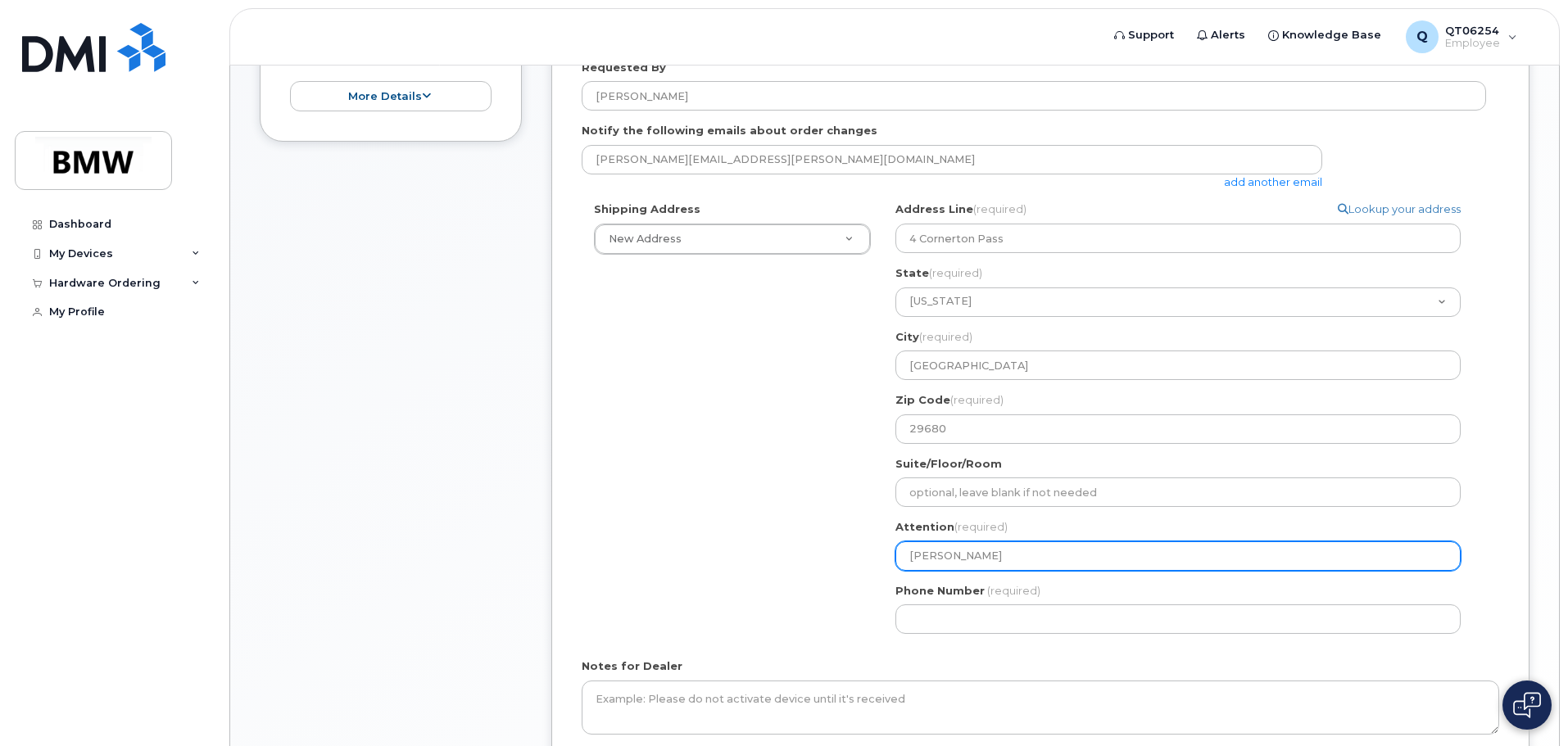
type input "Jeffrey John"
select select
type input "Jeffrey Johns"
select select
type input "Jeffrey Johnso"
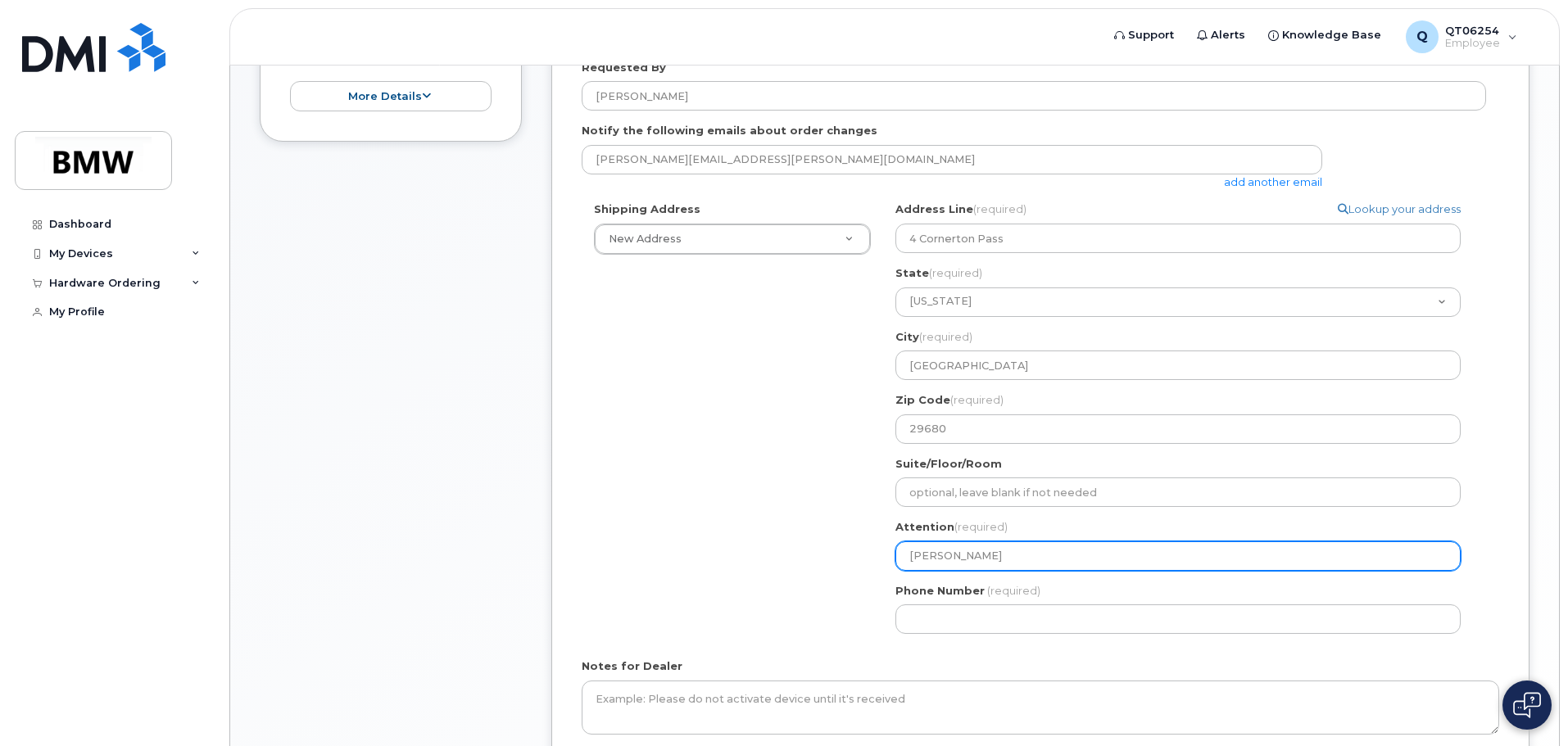
select select
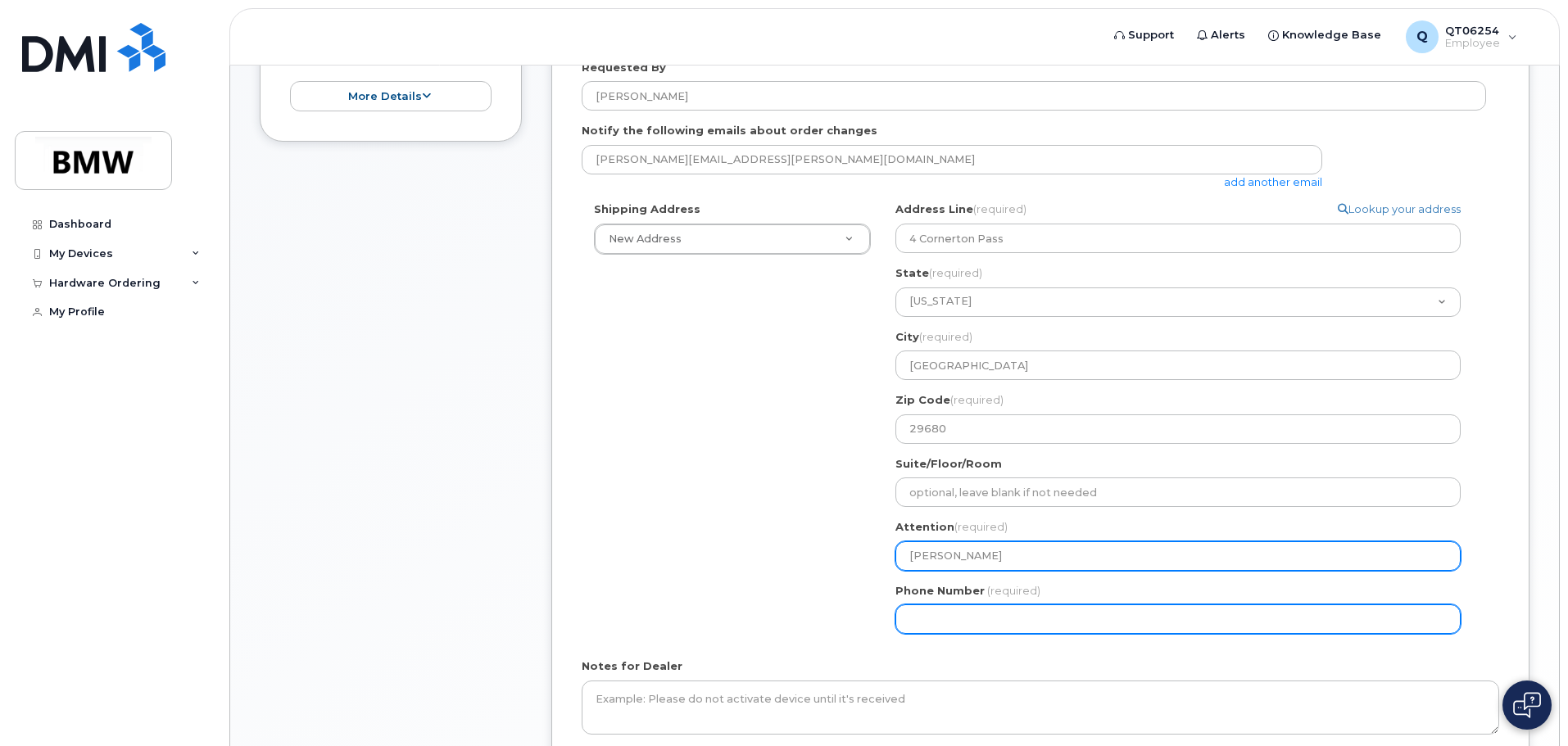
type input "[PERSON_NAME]"
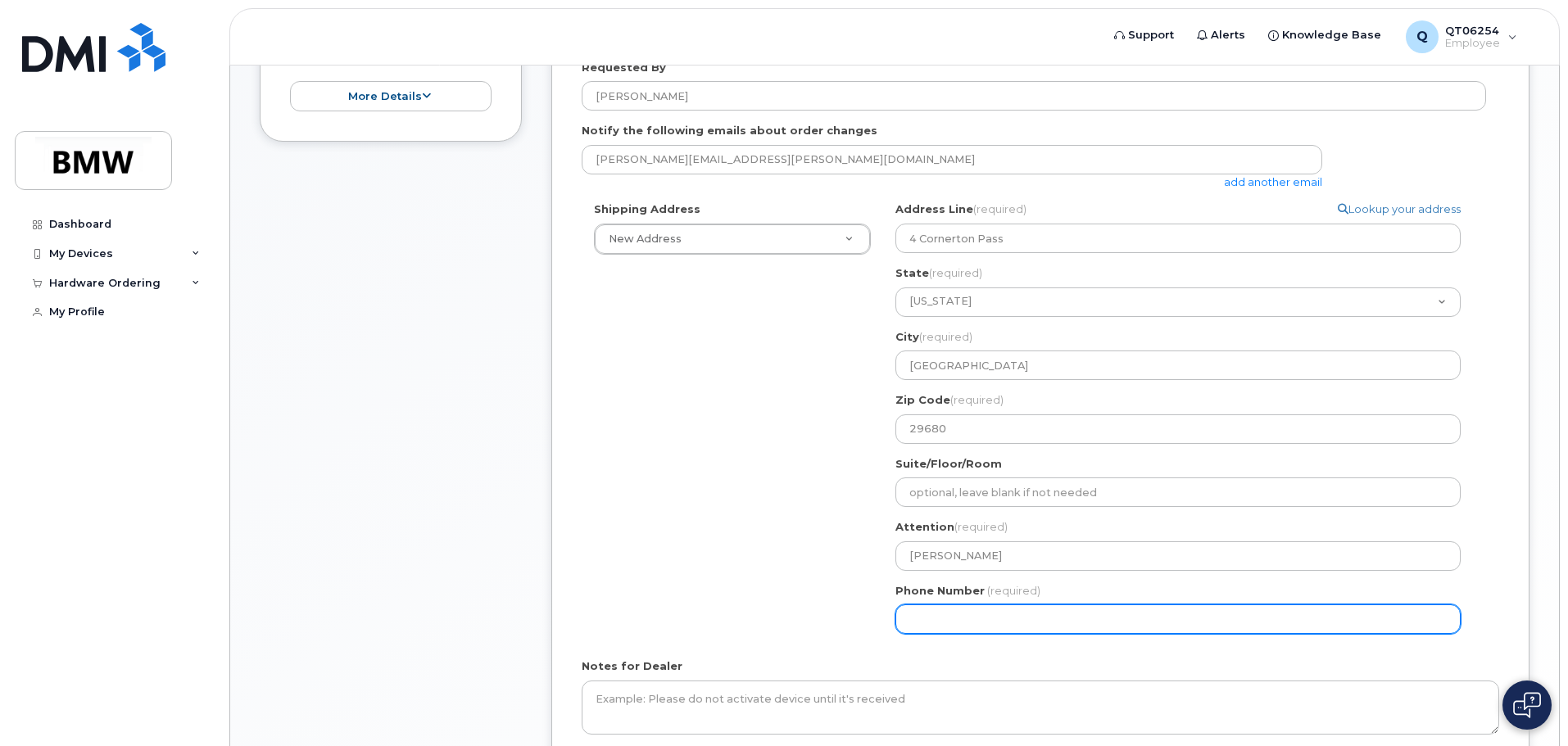
click at [924, 608] on input "Phone Number" at bounding box center [1178, 618] width 565 height 29
type input "6"
type input "864275321"
select select
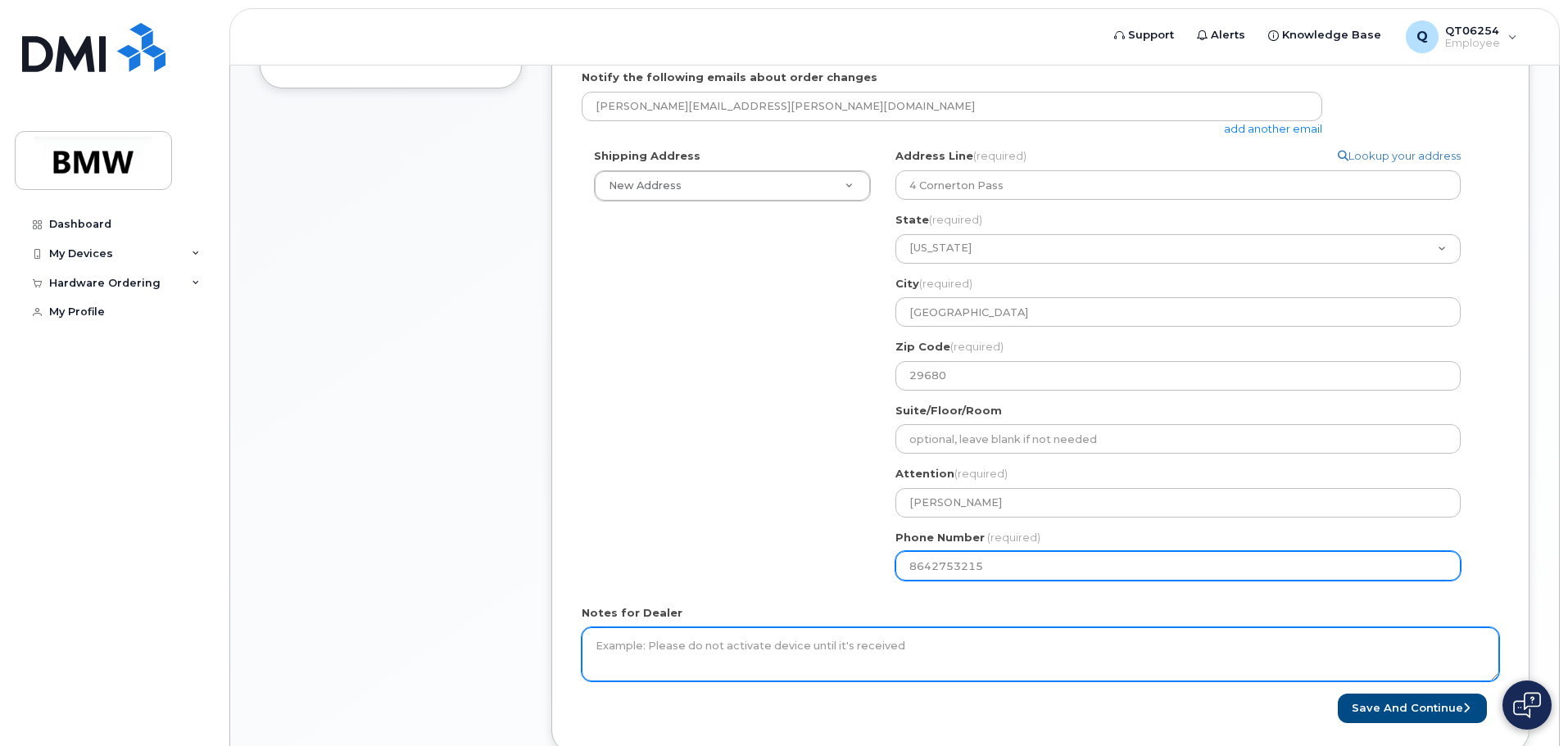
scroll to position [577, 0]
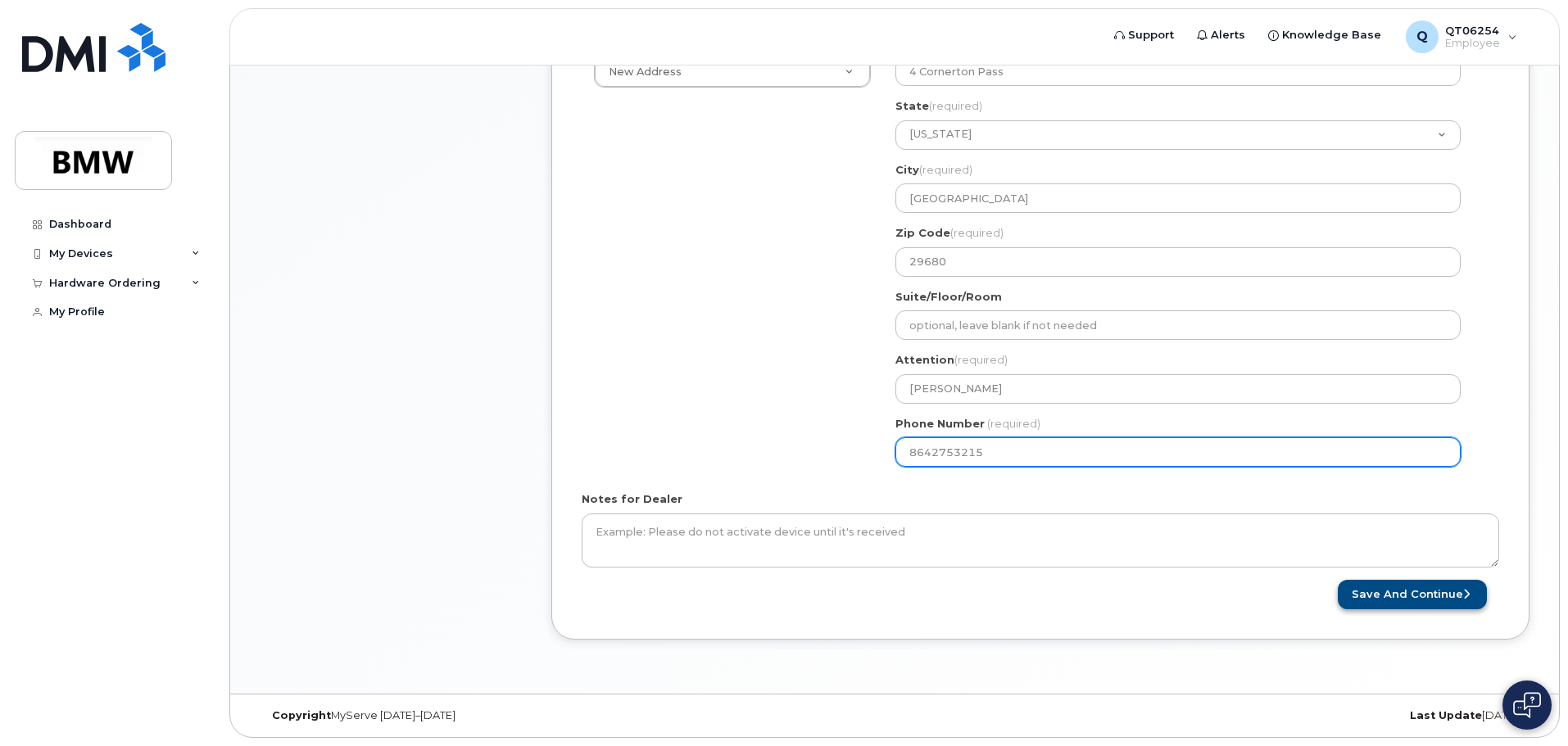
type input "8642753215"
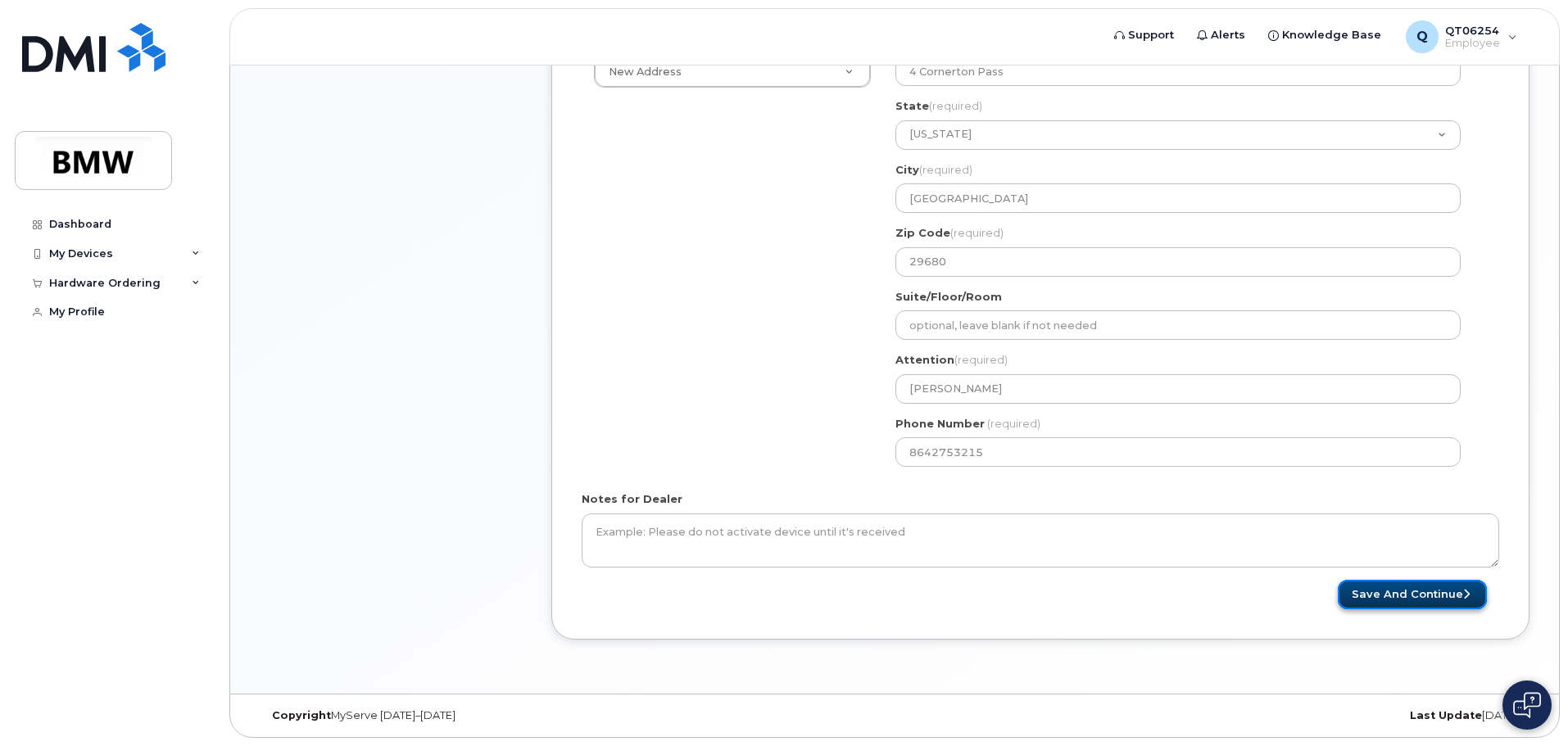
click at [1393, 594] on button "Save and Continue" at bounding box center [1413, 595] width 149 height 30
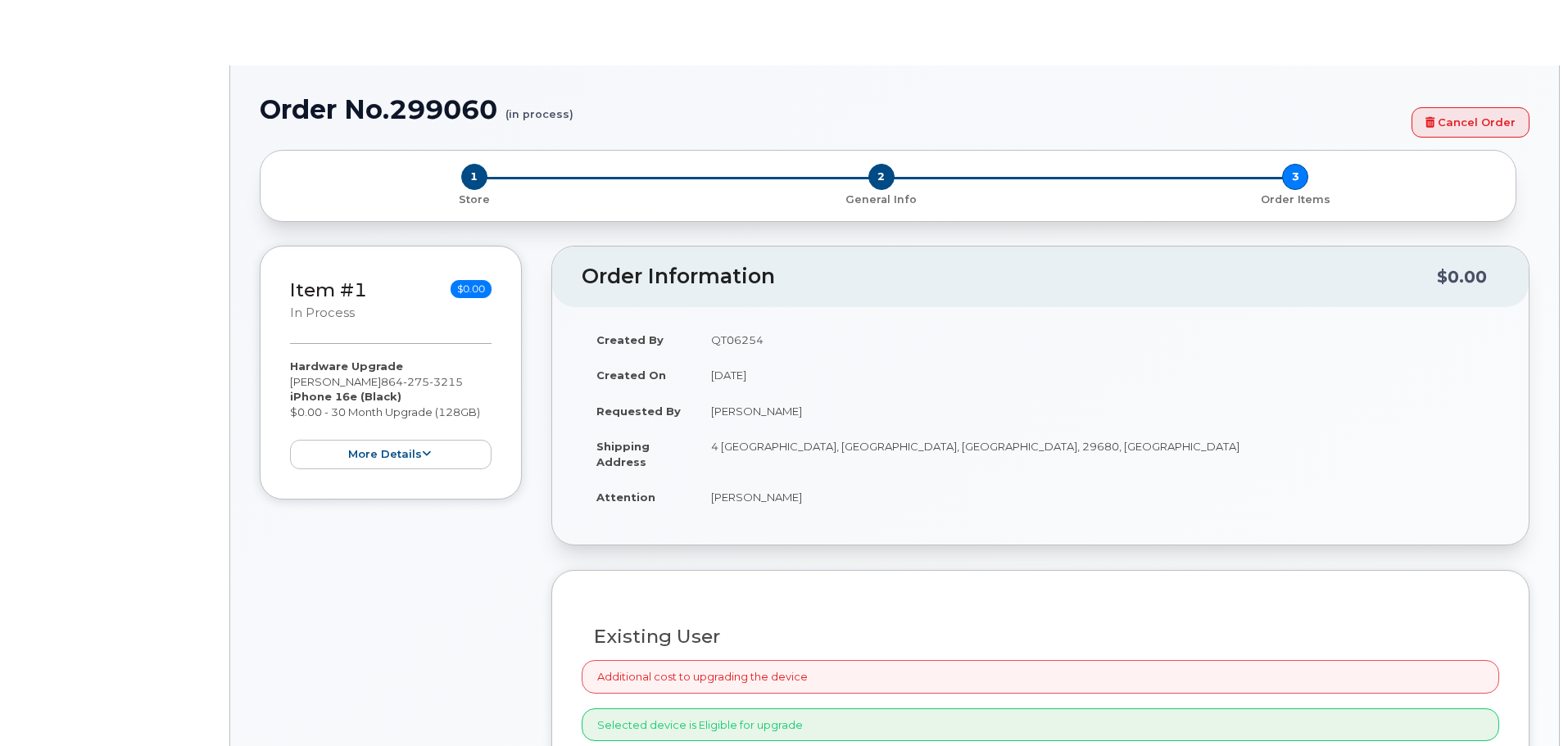
select select "1895426"
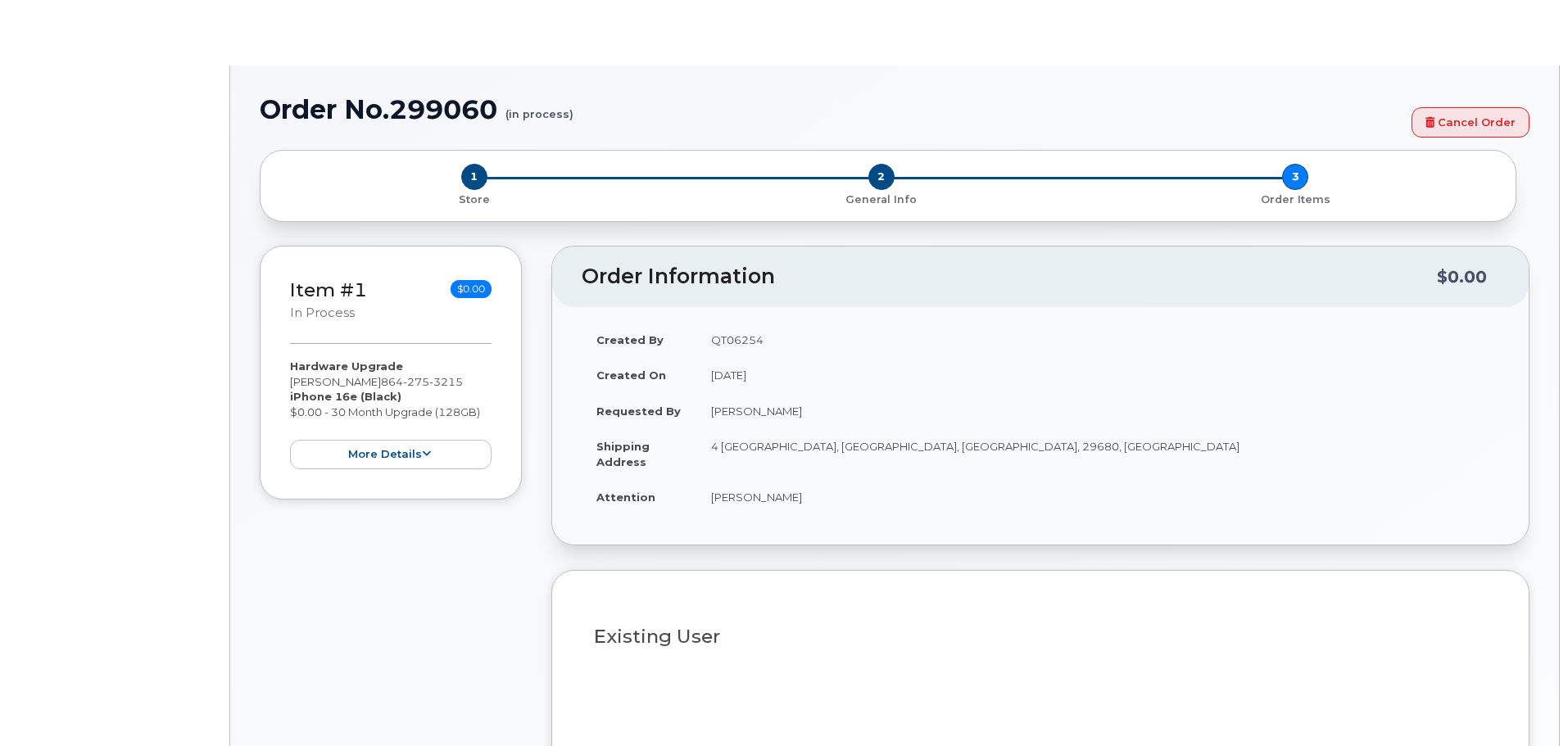
type input "1899147"
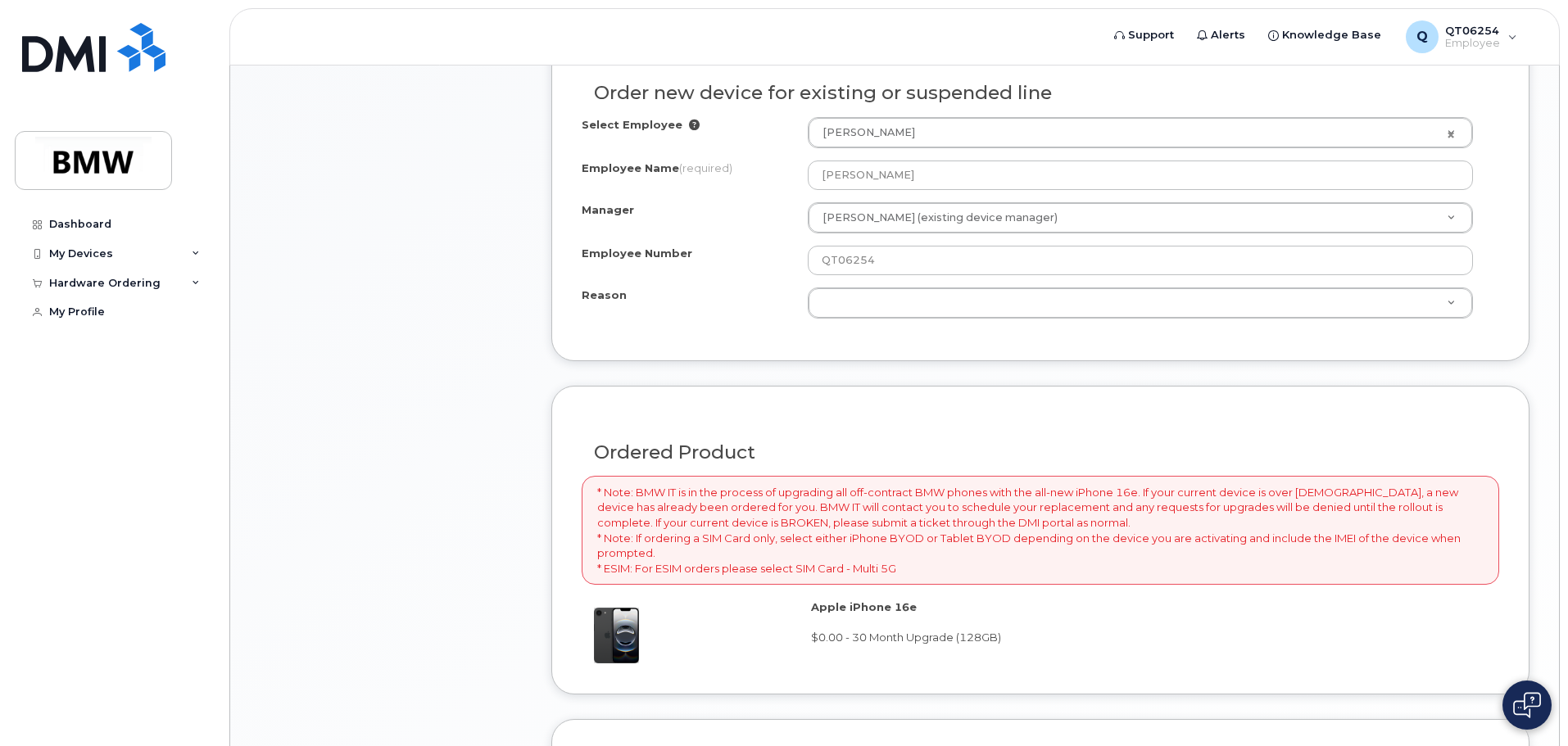
scroll to position [819, 0]
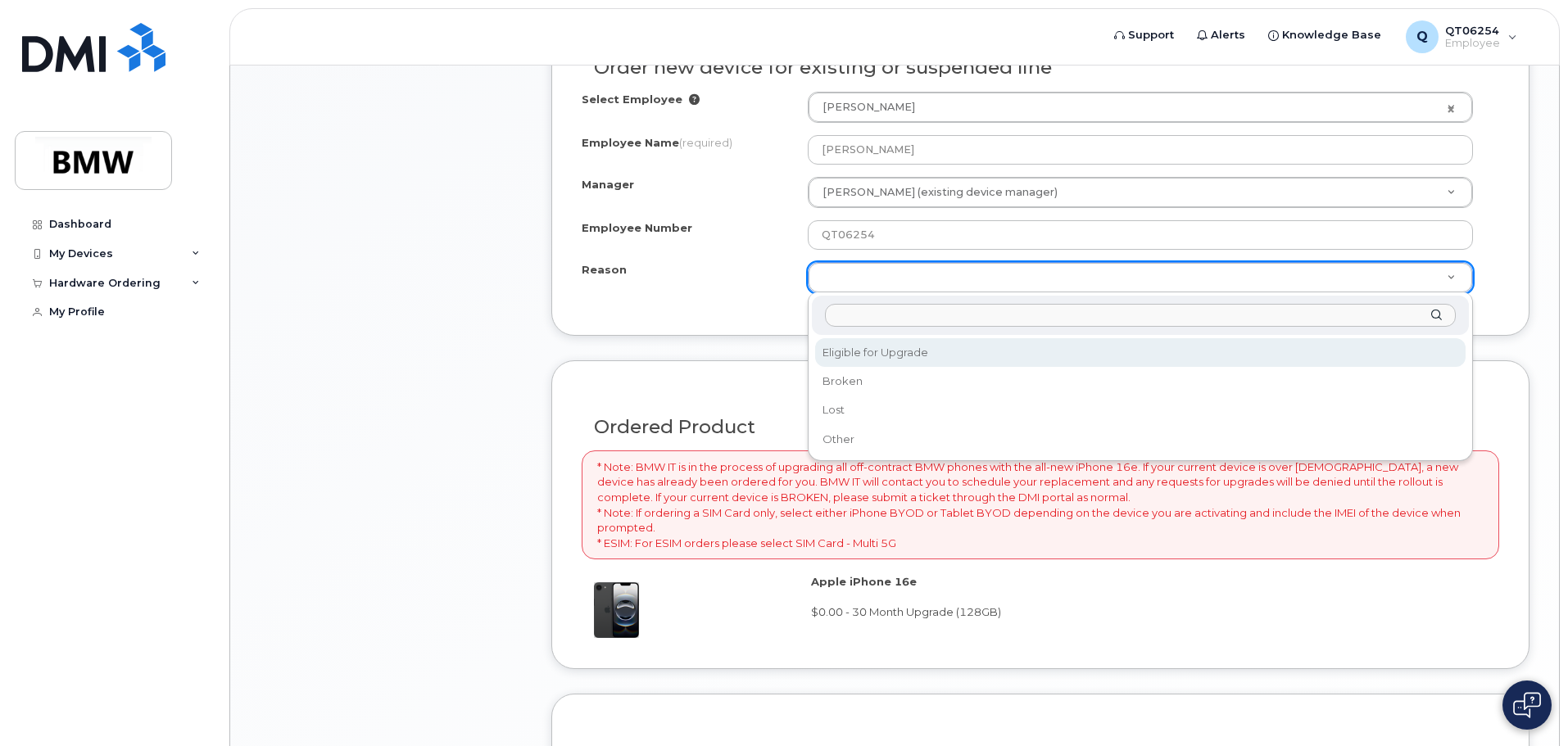
select select "eligible_for_upgrade"
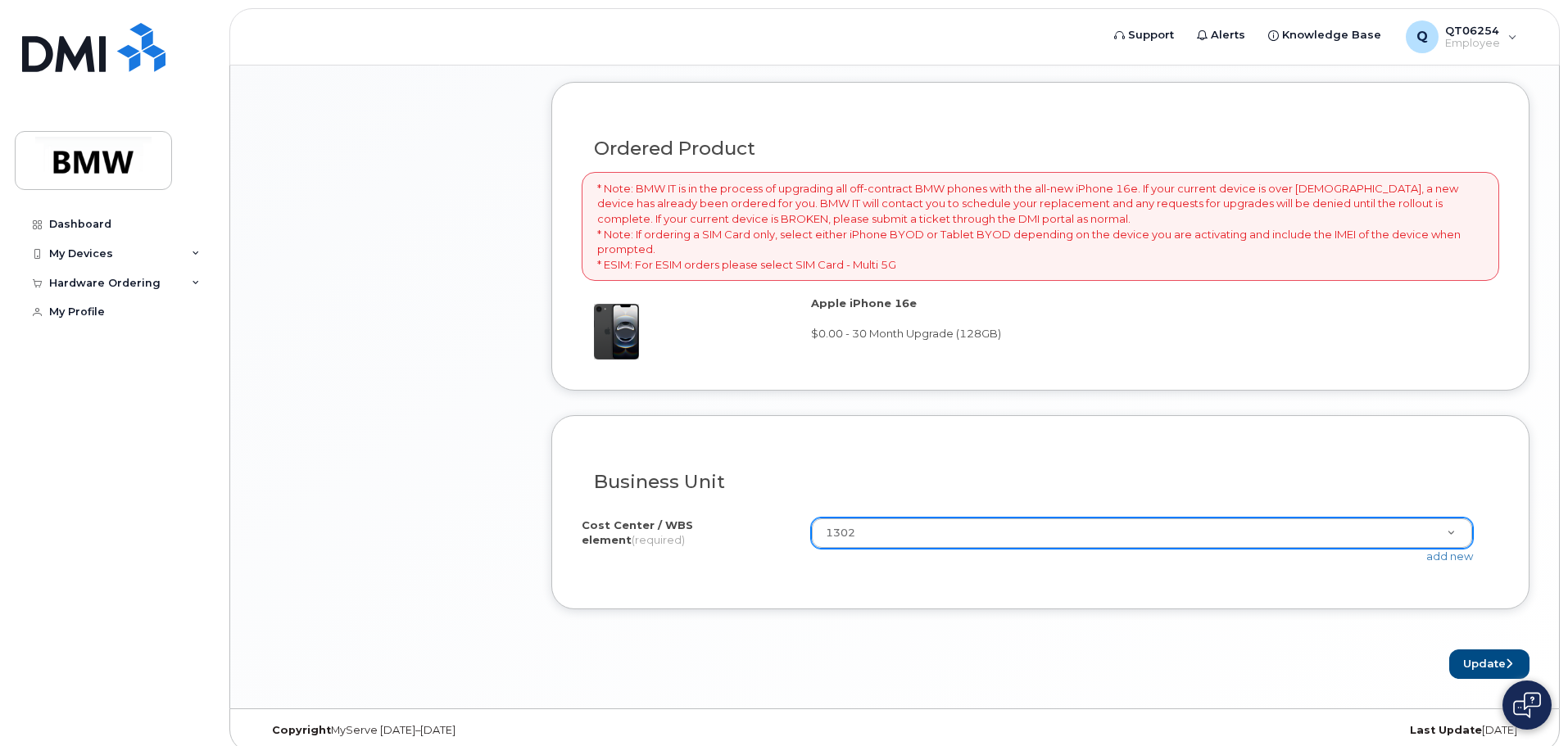
scroll to position [1112, 0]
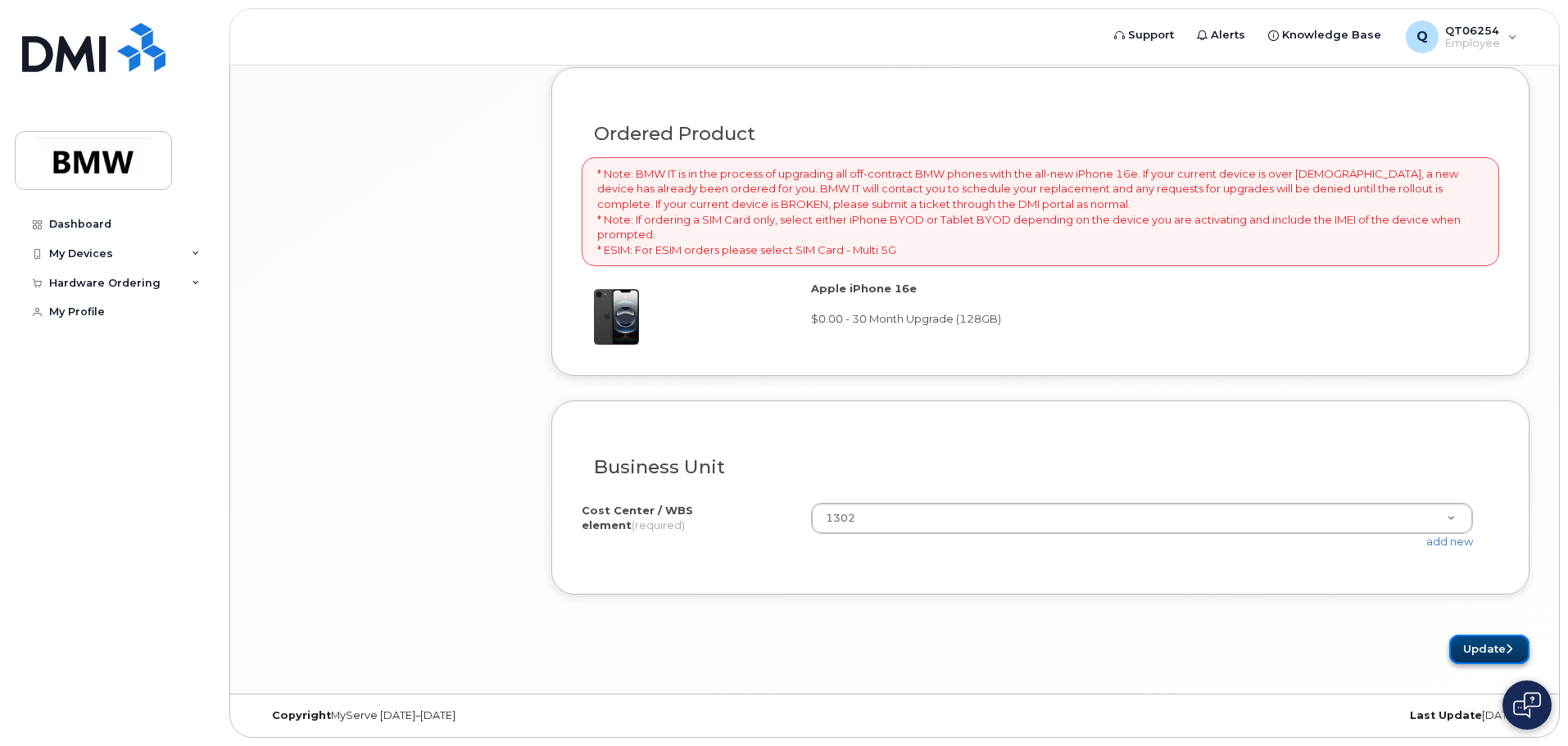
click at [1494, 648] on button "Update" at bounding box center [1489, 650] width 80 height 30
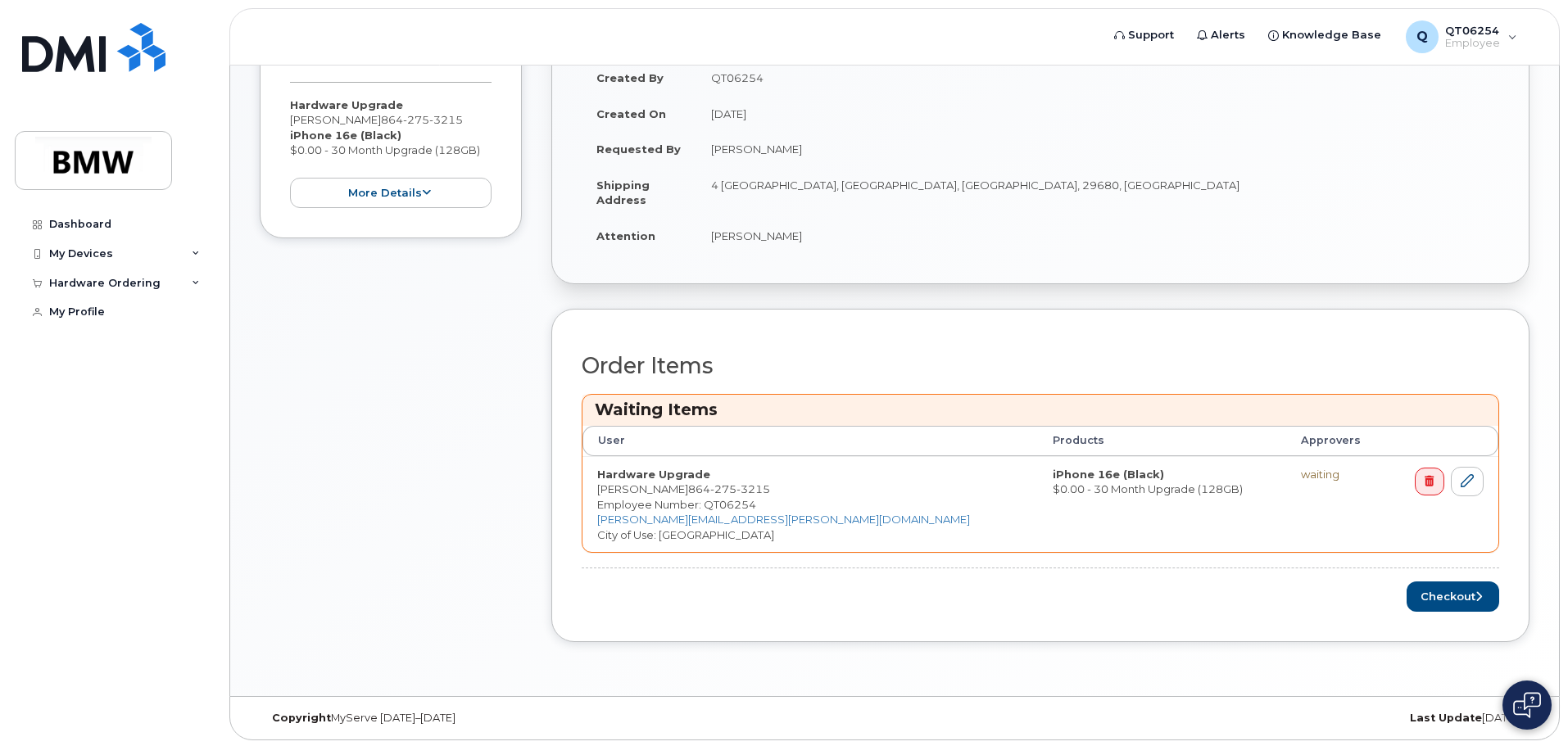
scroll to position [386, 0]
click at [1454, 593] on button "Checkout" at bounding box center [1453, 594] width 92 height 30
